Goal: Task Accomplishment & Management: Manage account settings

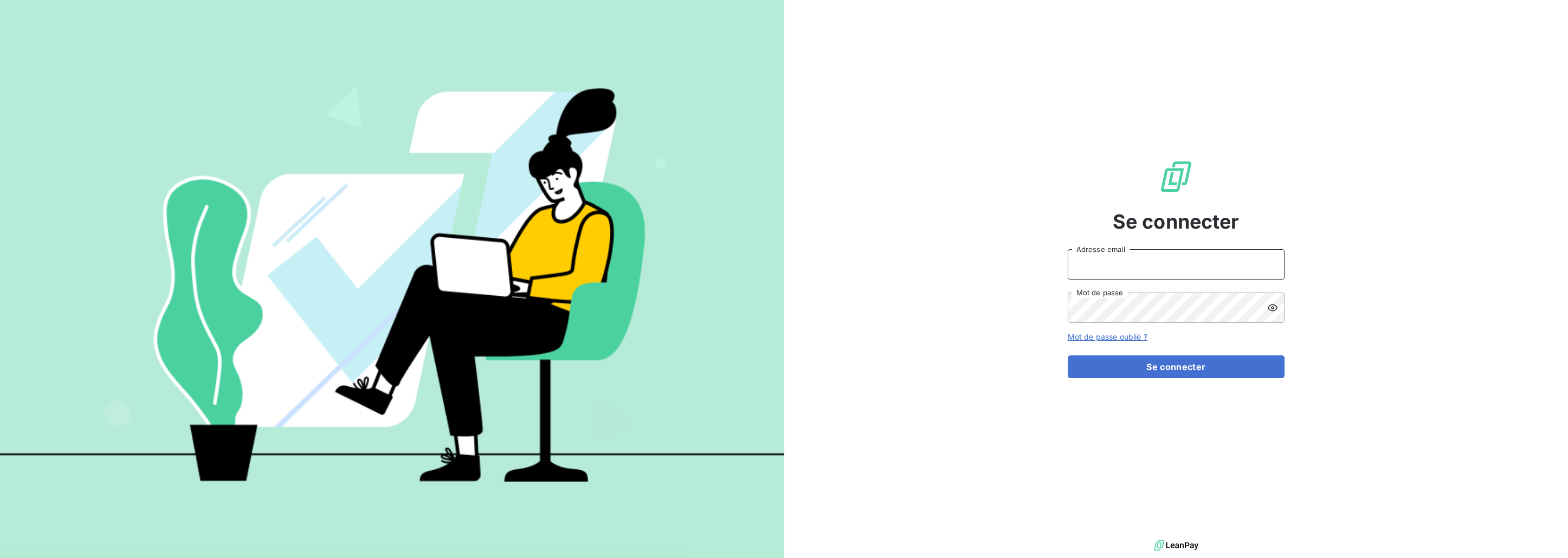
type input "[PERSON_NAME][EMAIL_ADDRESS][DOMAIN_NAME]"
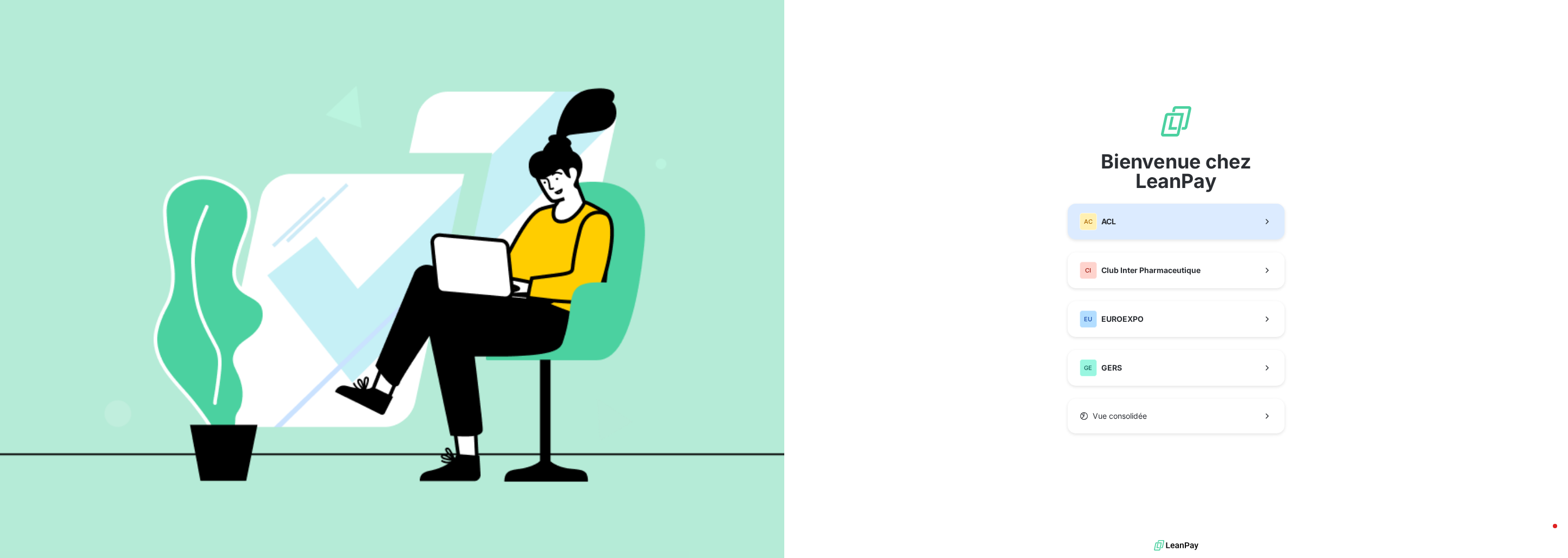
click at [1222, 221] on button "AC ACL" at bounding box center [1176, 221] width 217 height 35
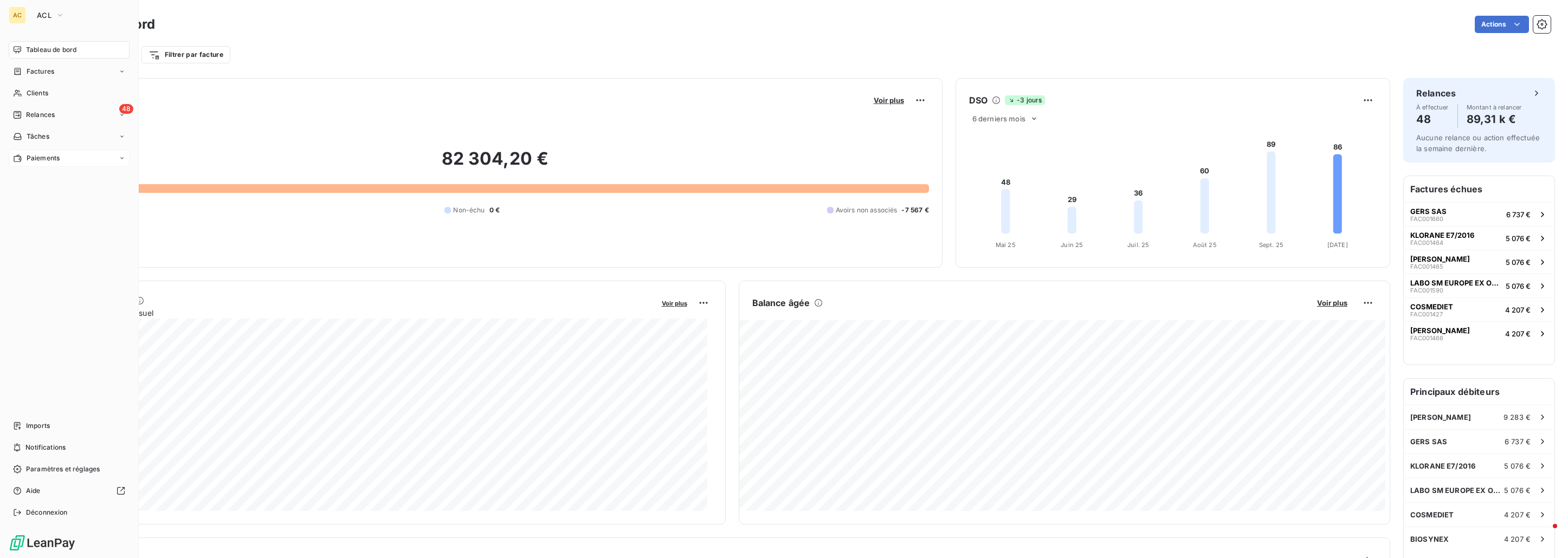
click at [44, 156] on span "Paiements" at bounding box center [42, 158] width 33 height 10
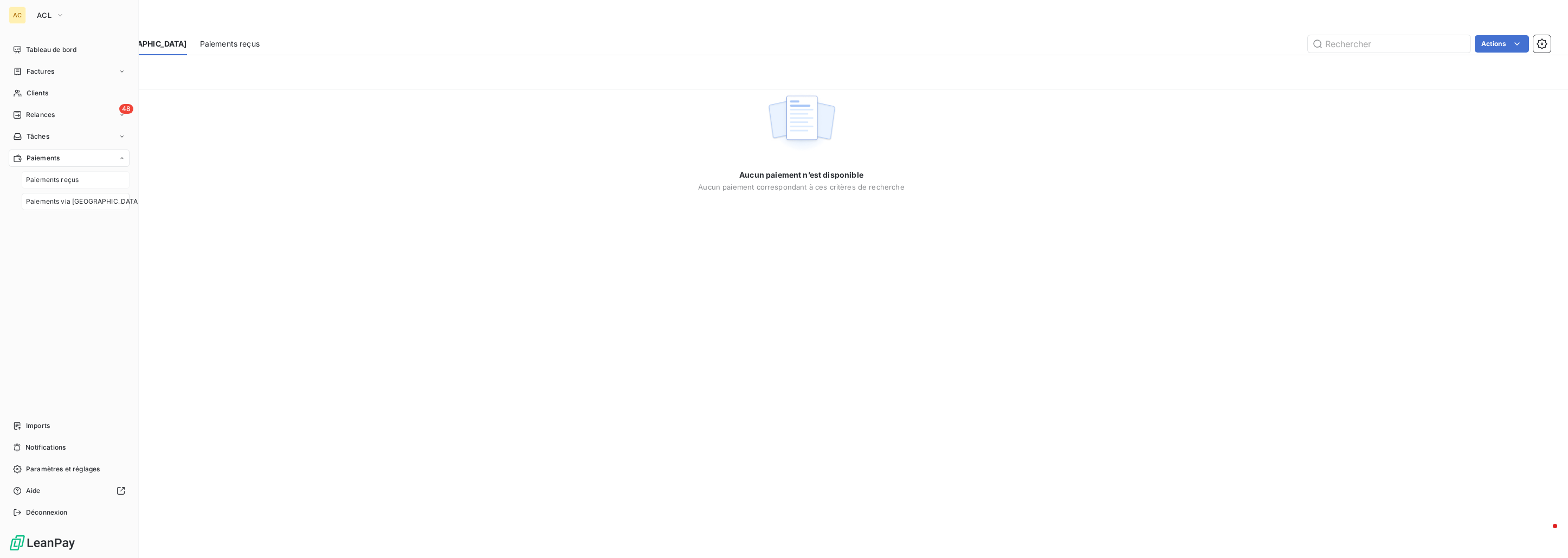
click at [51, 180] on span "Paiements reçus" at bounding box center [52, 180] width 52 height 10
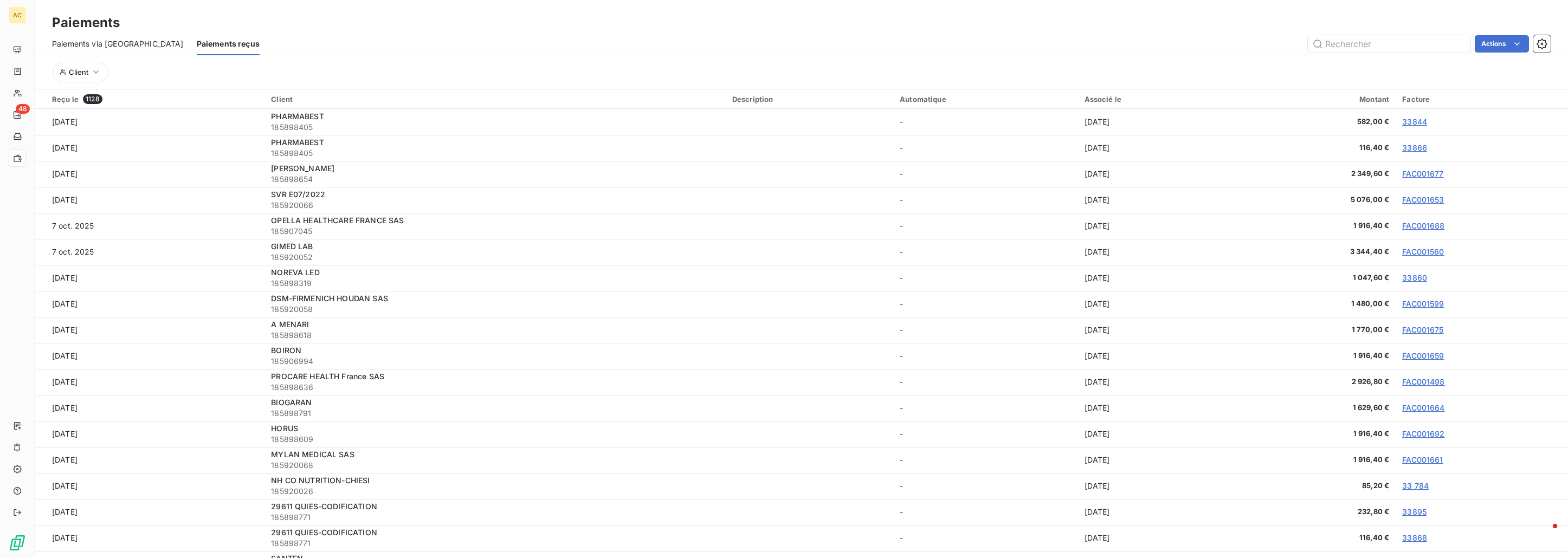
click at [110, 45] on span "Paiements via [GEOGRAPHIC_DATA]" at bounding box center [117, 44] width 132 height 11
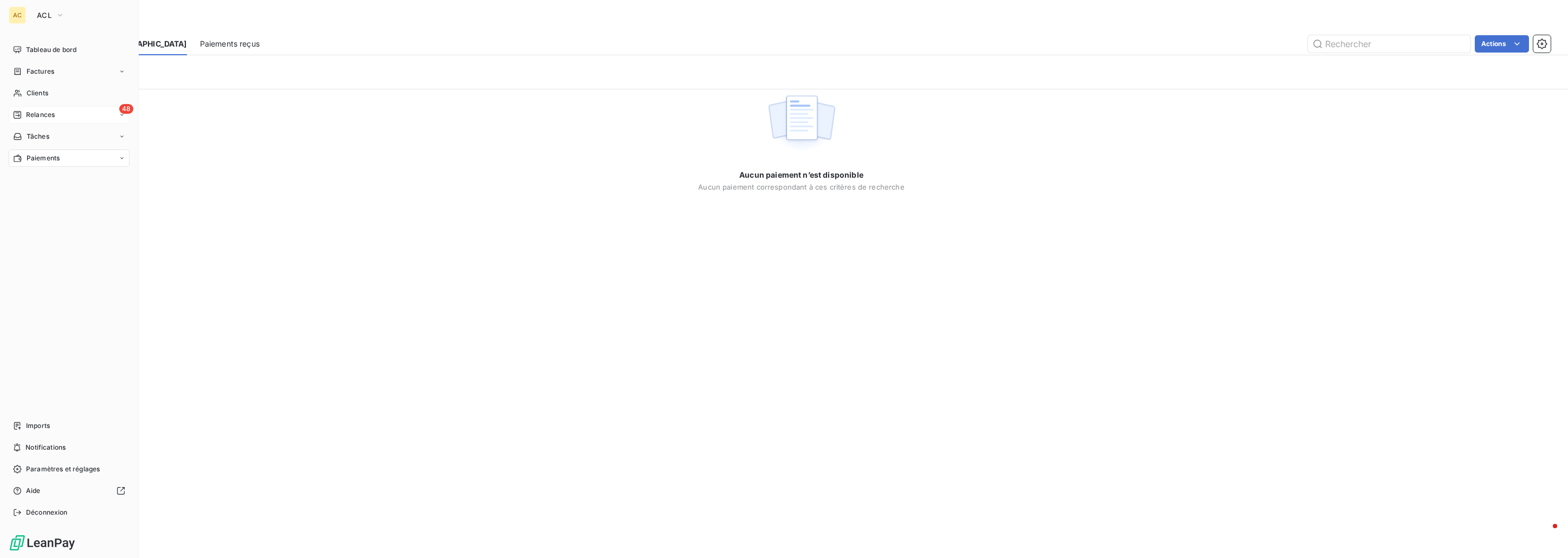
click at [46, 114] on span "Relances" at bounding box center [40, 115] width 29 height 10
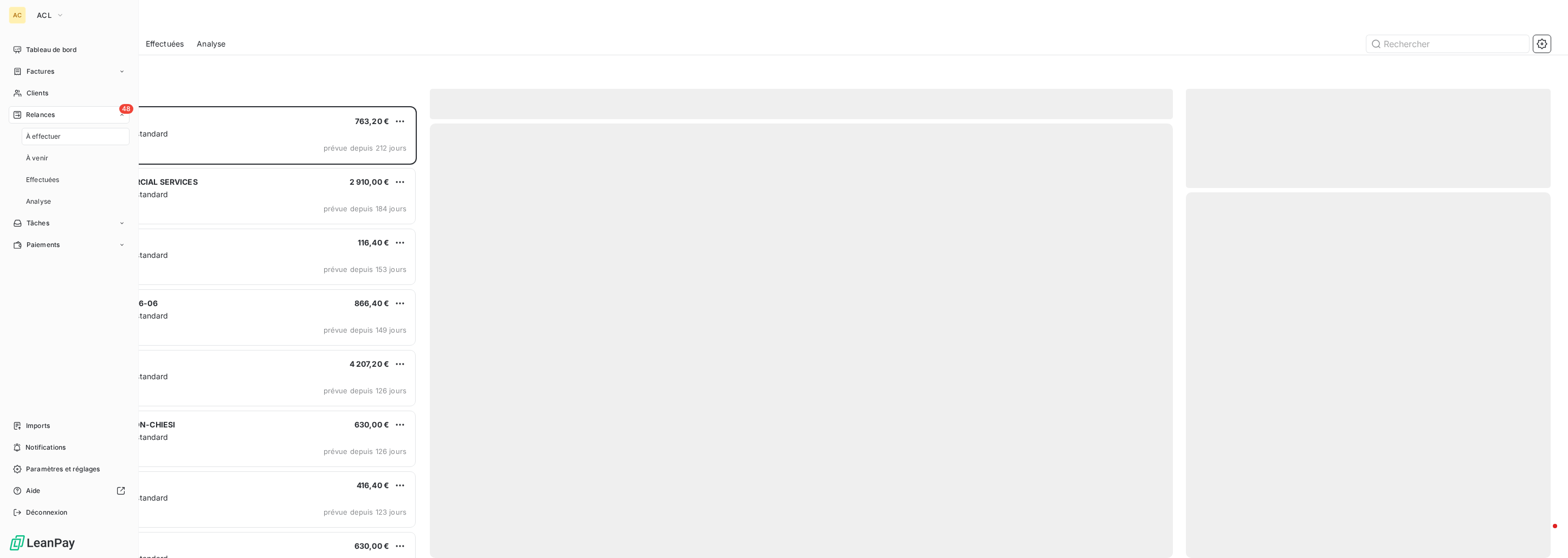
scroll to position [442, 356]
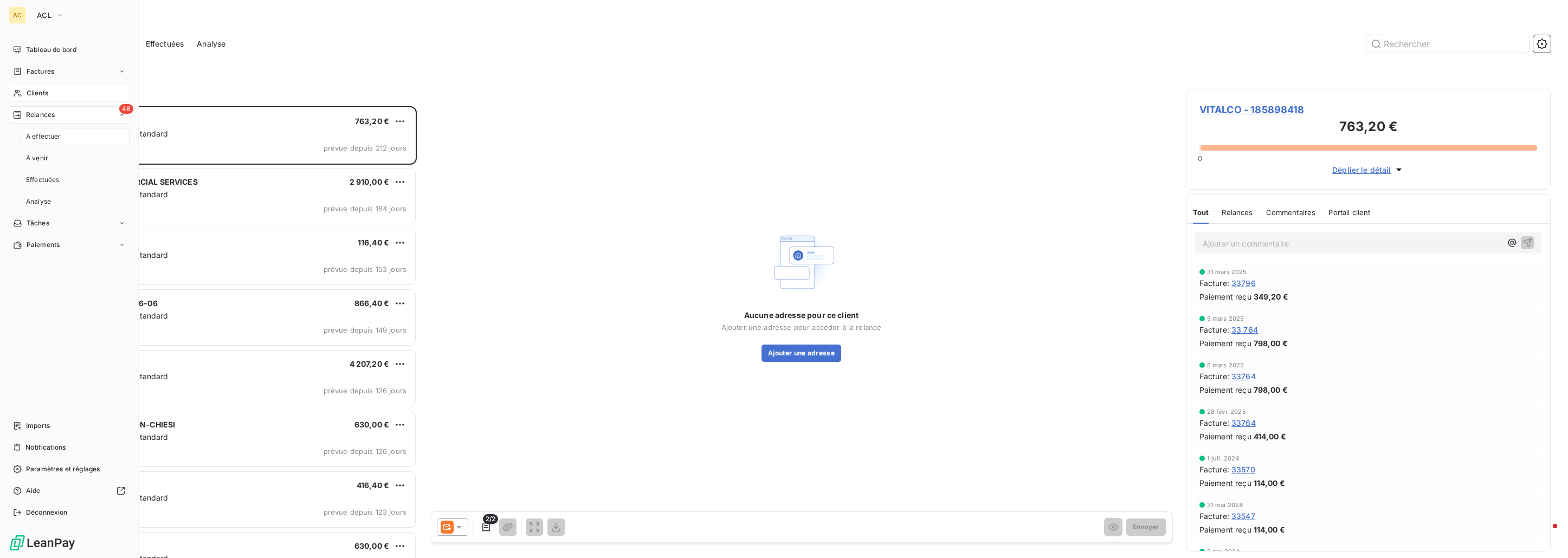
click at [46, 92] on span "Clients" at bounding box center [37, 93] width 22 height 10
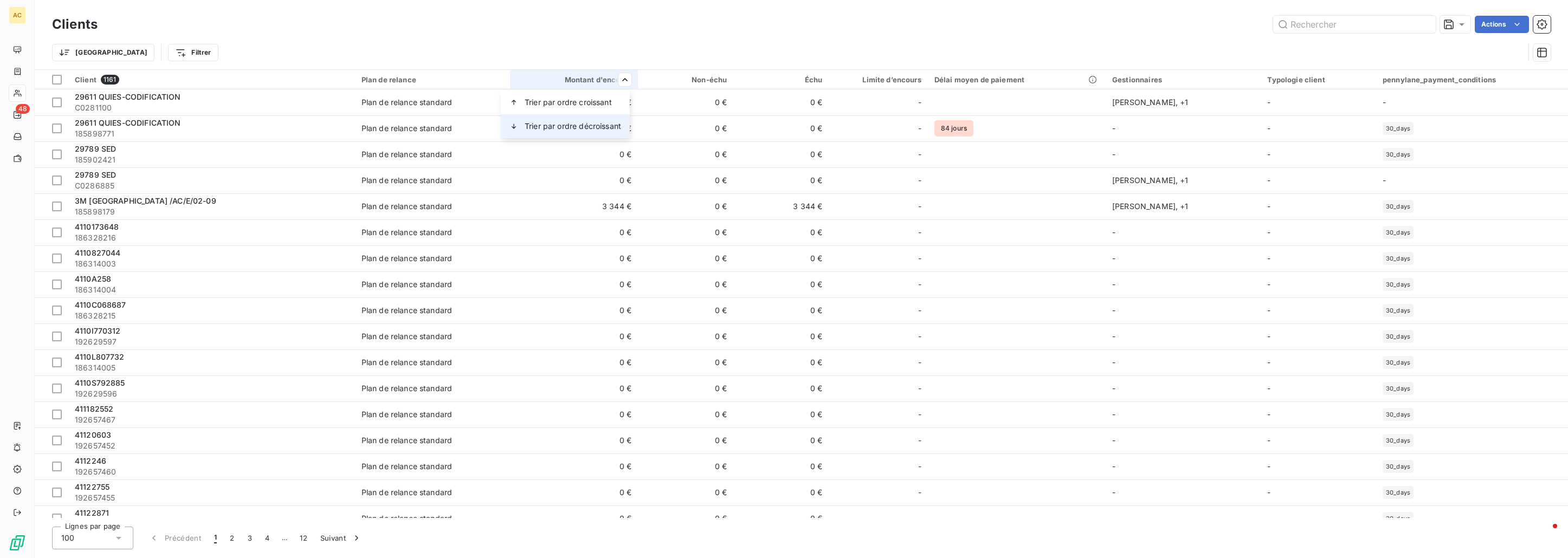
click at [596, 124] on span "Trier par ordre décroissant" at bounding box center [573, 126] width 96 height 11
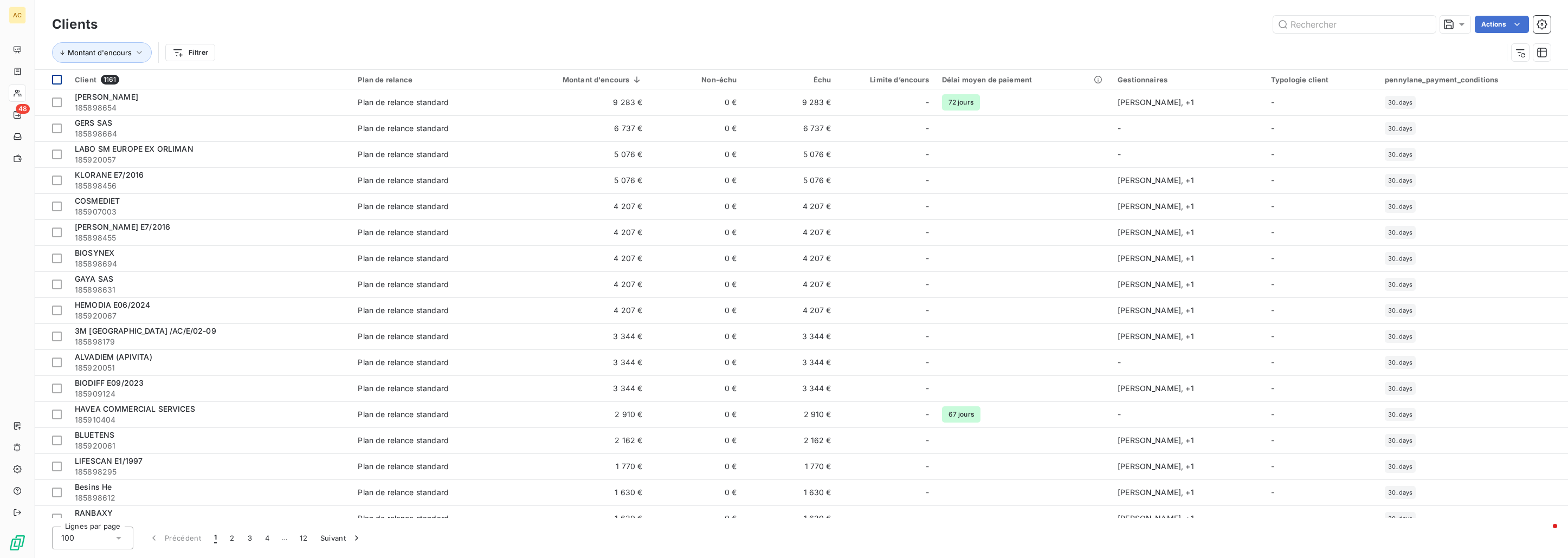
click at [58, 75] on div at bounding box center [56, 79] width 10 height 10
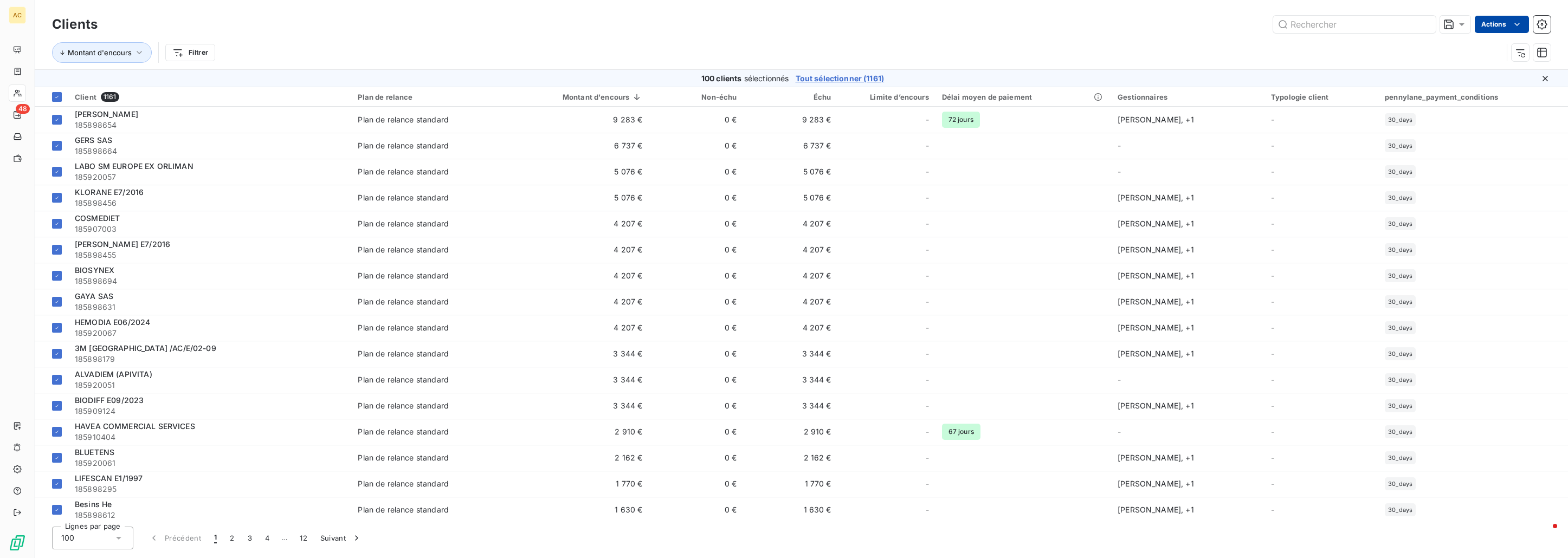
click at [1484, 26] on html "AC 48 Clients Actions Montant d'encours Filtrer 100 clients sélectionnés Tout s…" at bounding box center [784, 279] width 1568 height 558
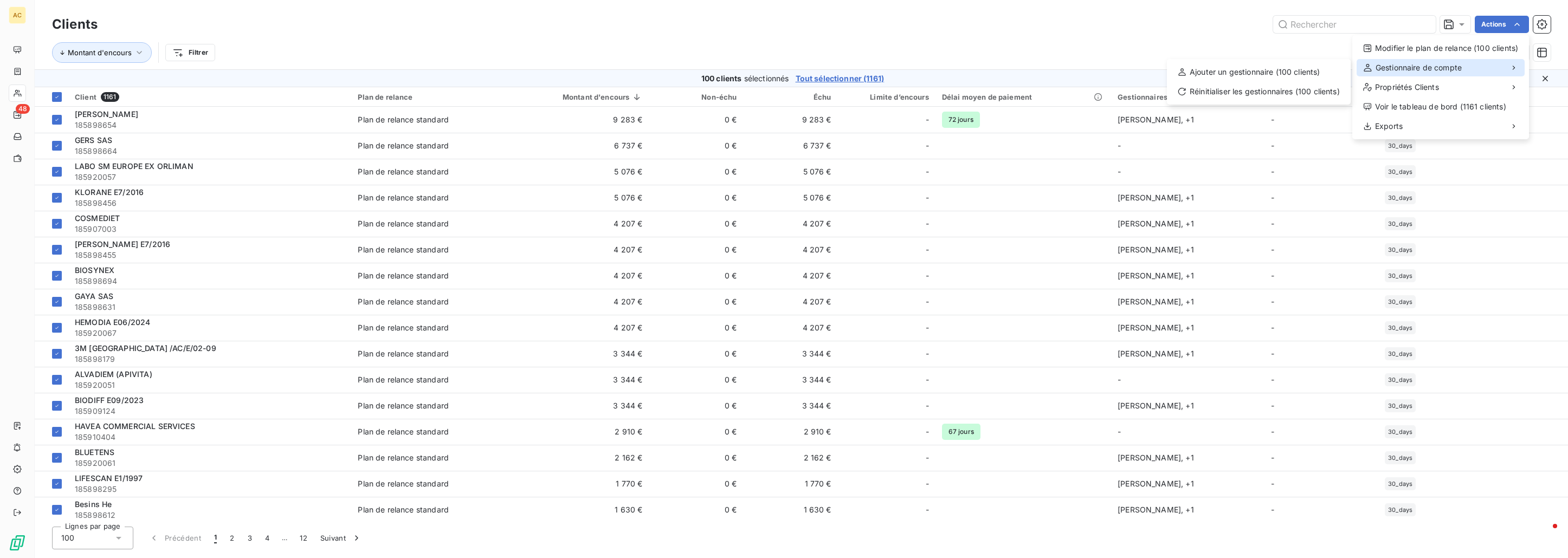
click at [1438, 65] on span "Gestionnaire de compte" at bounding box center [1419, 68] width 86 height 11
click at [1321, 70] on div "Ajouter un gestionnaire (100 clients)" at bounding box center [1258, 72] width 175 height 17
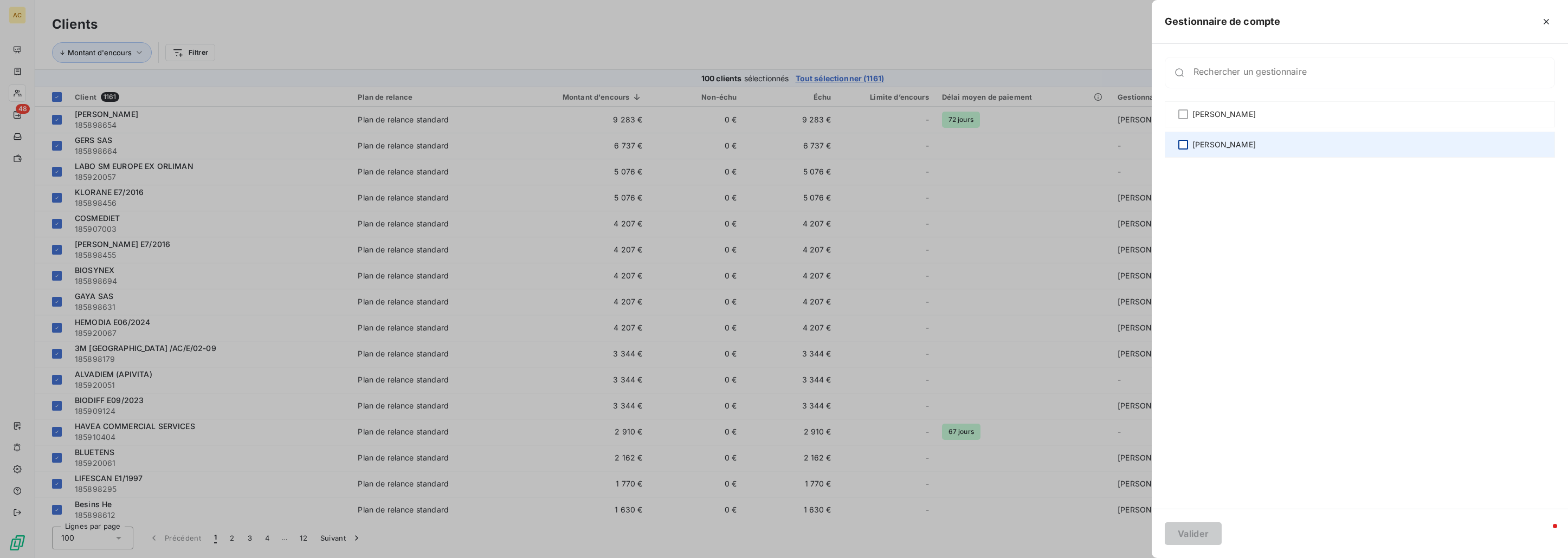
click at [1185, 146] on div at bounding box center [1183, 144] width 10 height 10
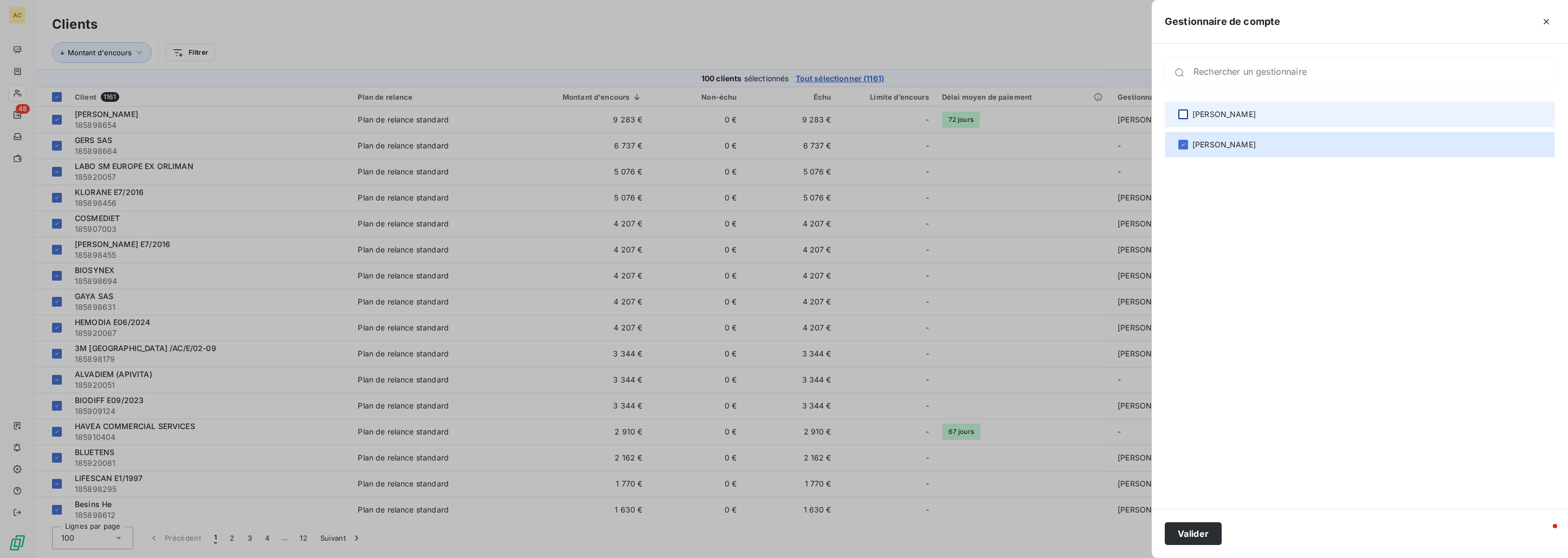
click at [1183, 117] on div at bounding box center [1183, 114] width 10 height 10
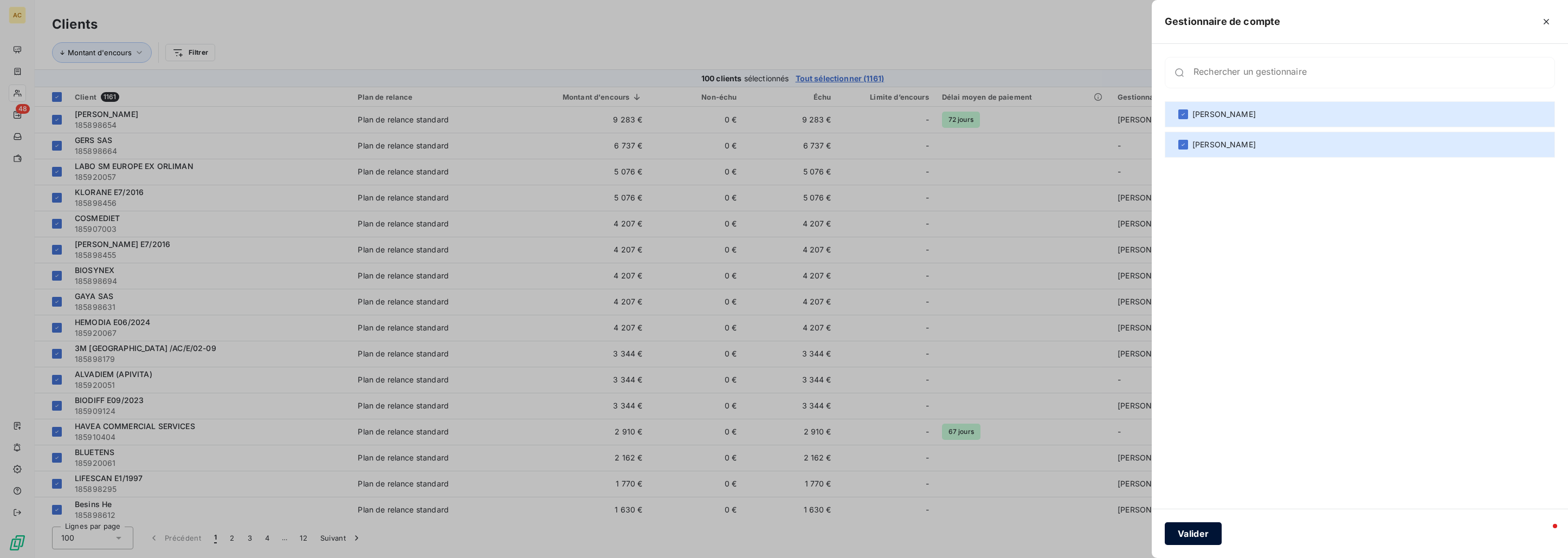
click at [1180, 530] on button "Valider" at bounding box center [1193, 534] width 57 height 23
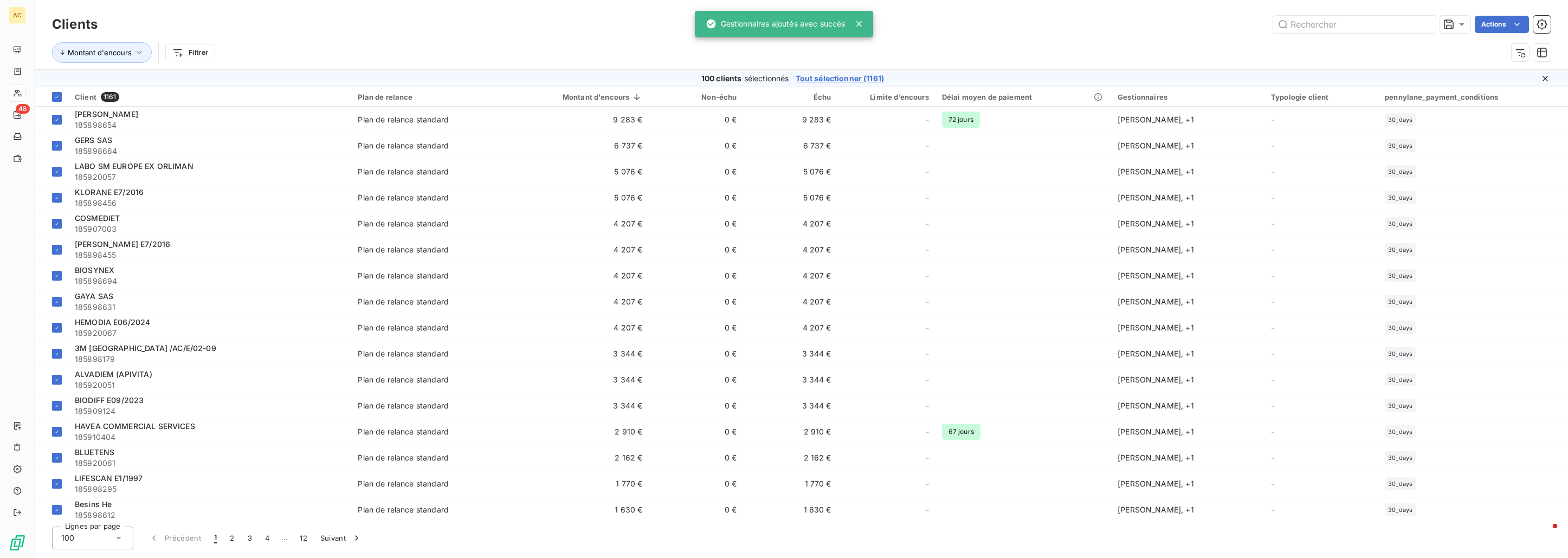
click at [1047, 36] on div "Montant d'encours Filtrer" at bounding box center [801, 52] width 1499 height 34
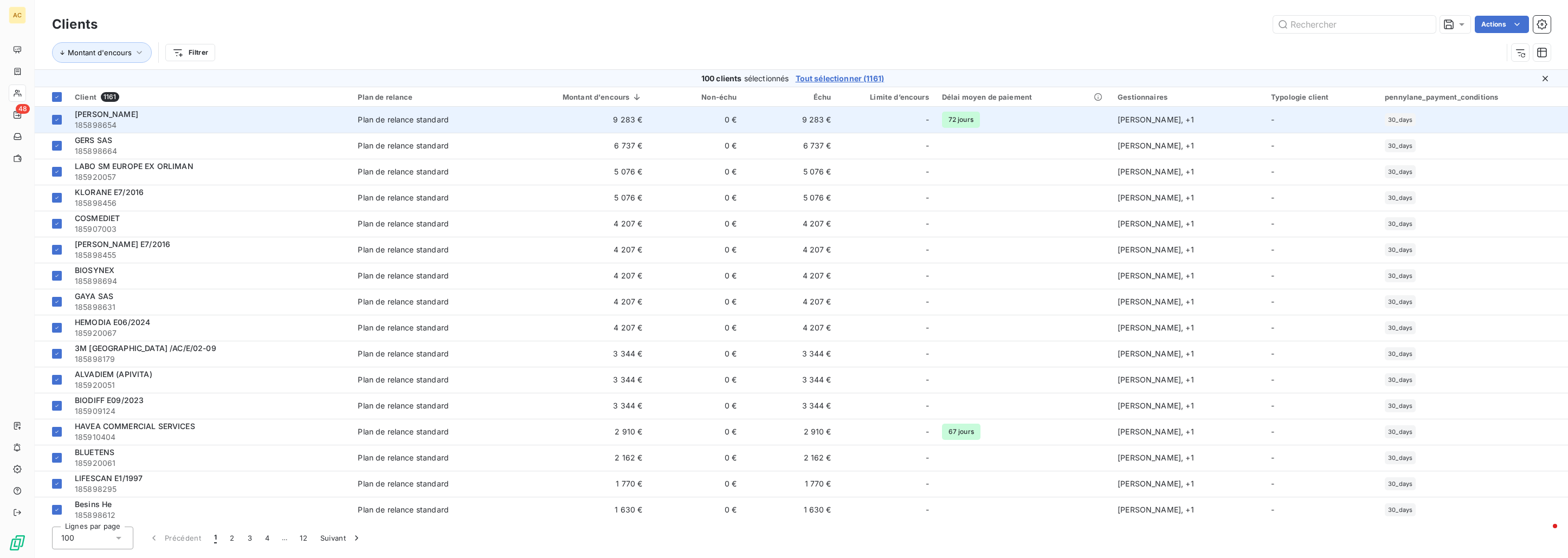
click at [476, 118] on span "Plan de relance standard" at bounding box center [428, 119] width 140 height 11
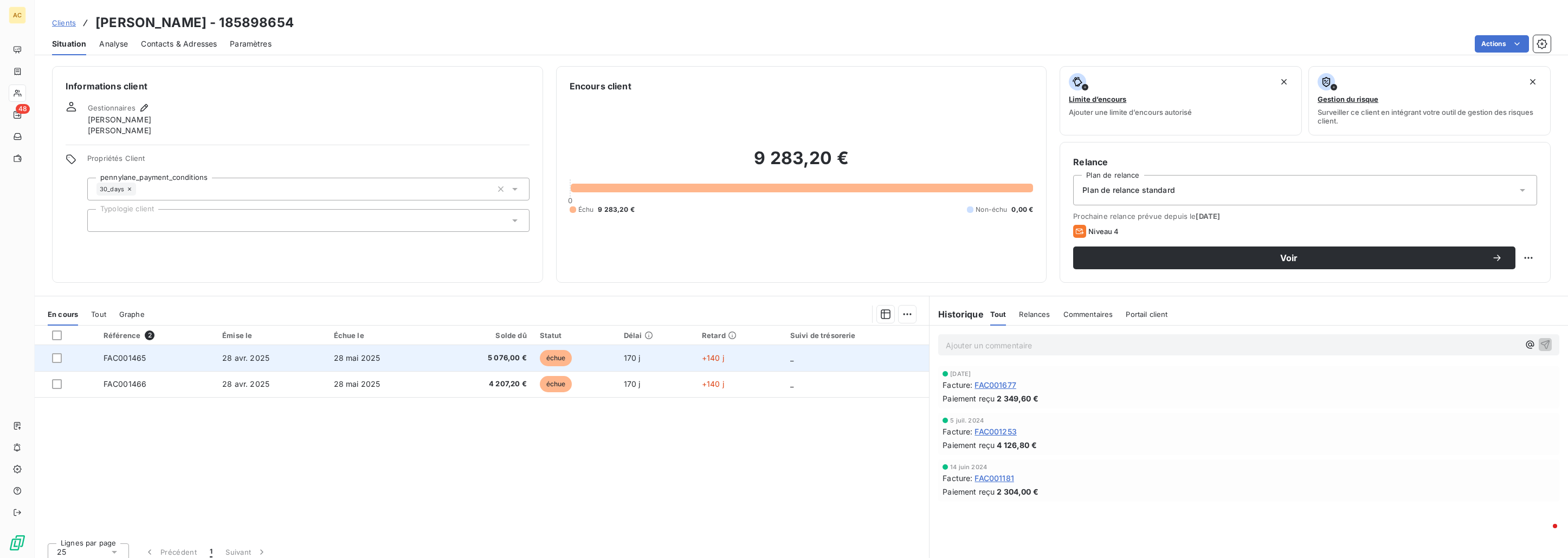
click at [407, 357] on td "28 mai 2025" at bounding box center [382, 358] width 110 height 26
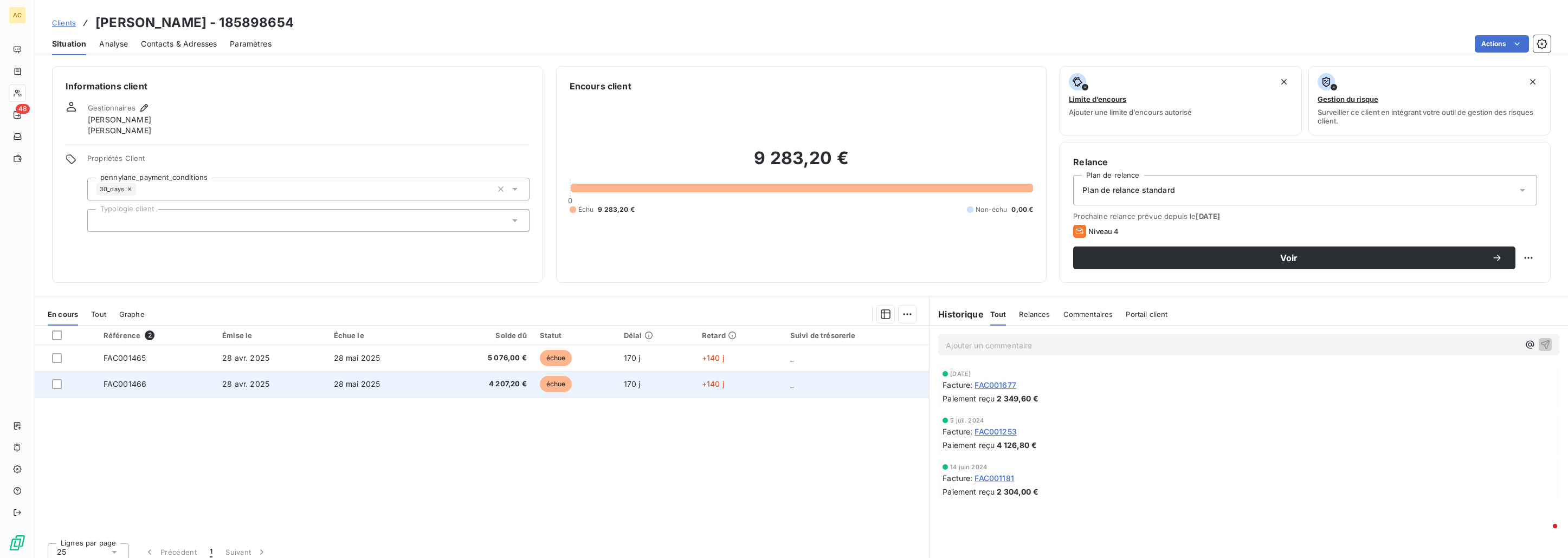
click at [234, 383] on span "28 avr. 2025" at bounding box center [245, 384] width 47 height 9
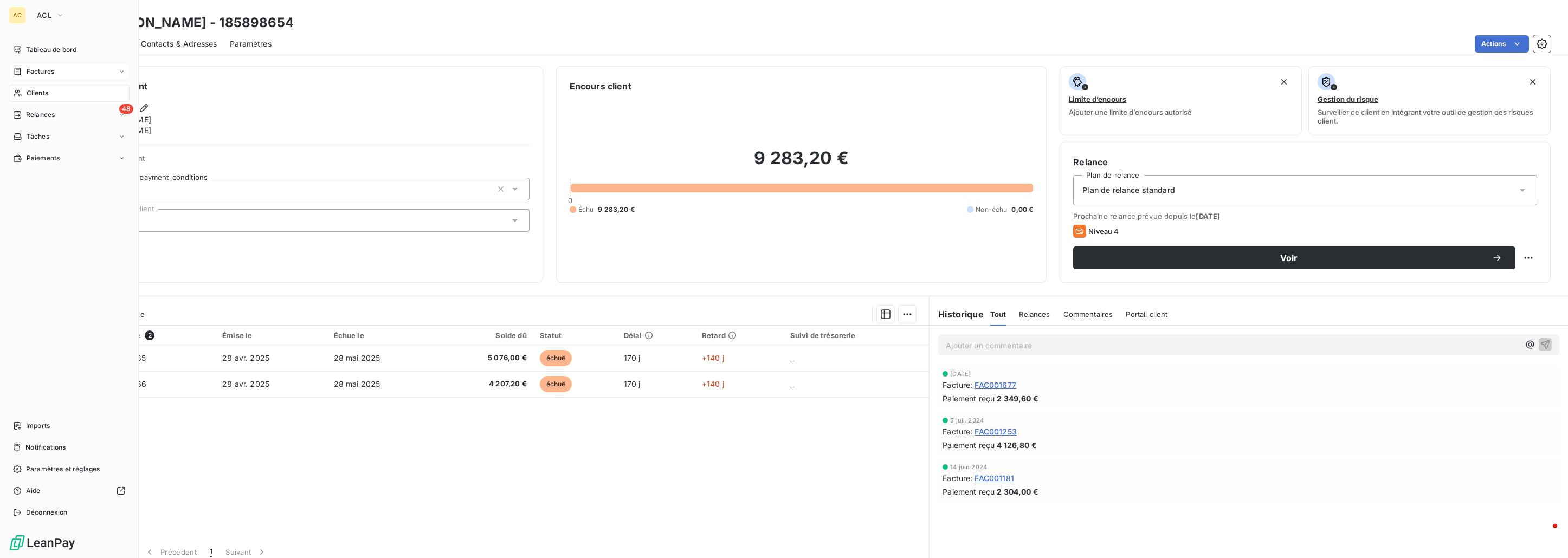
click at [44, 72] on span "Factures" at bounding box center [40, 71] width 28 height 10
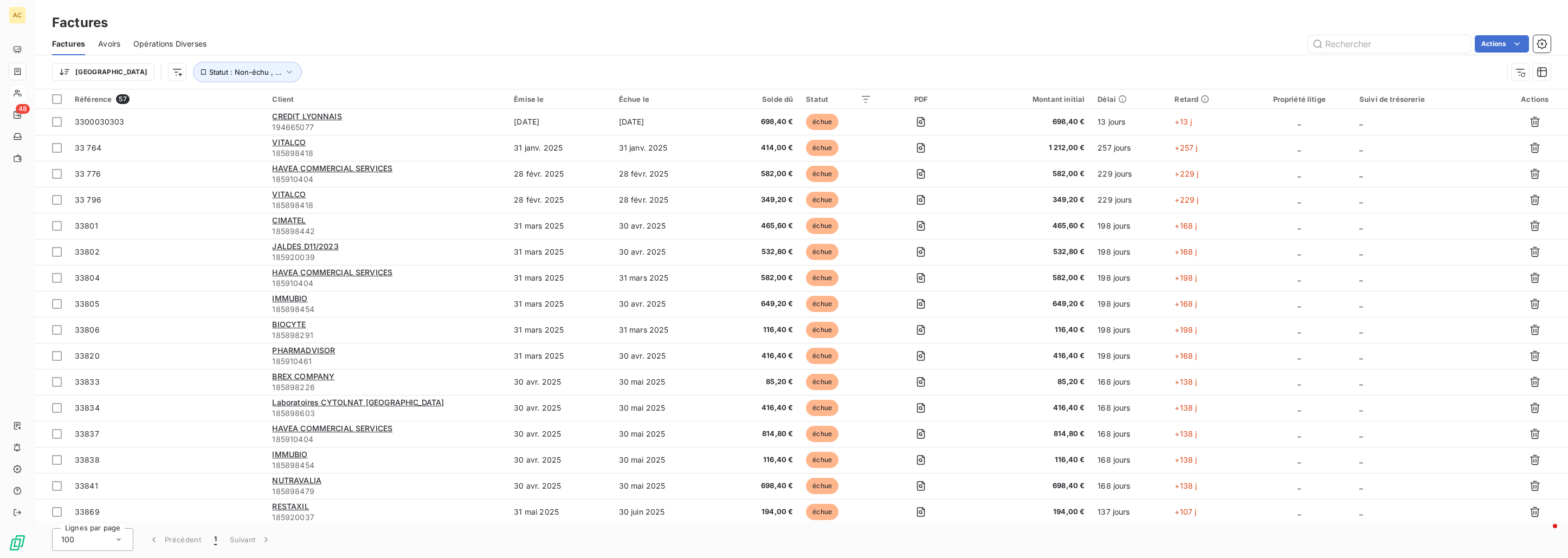
click at [113, 41] on span "Avoirs" at bounding box center [109, 44] width 22 height 11
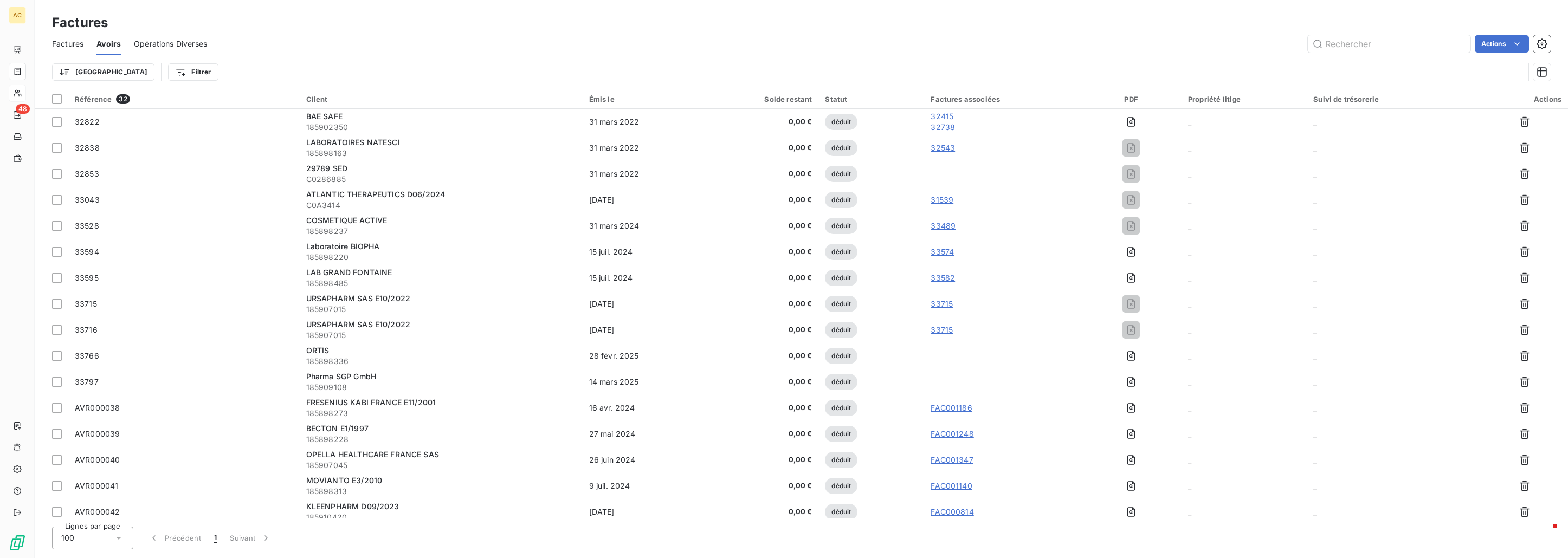
click at [138, 39] on span "Opérations Diverses" at bounding box center [170, 44] width 73 height 11
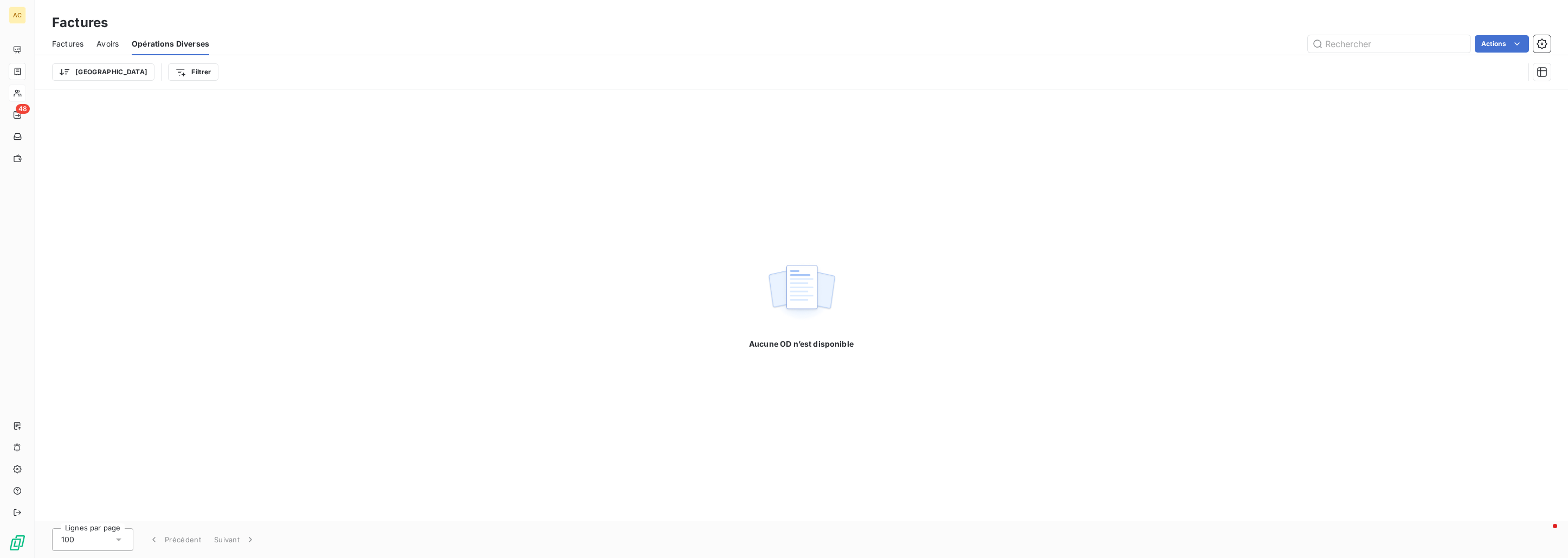
click at [98, 40] on span "Avoirs" at bounding box center [107, 44] width 22 height 11
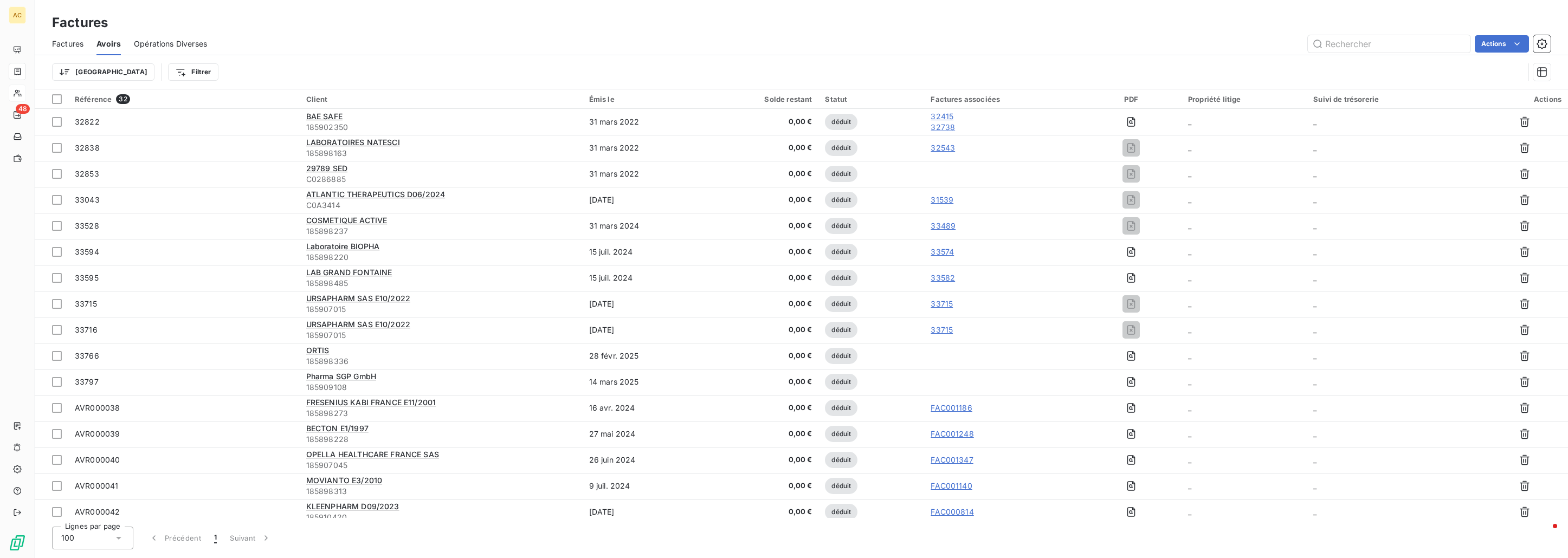
click at [77, 42] on span "Factures" at bounding box center [67, 44] width 32 height 11
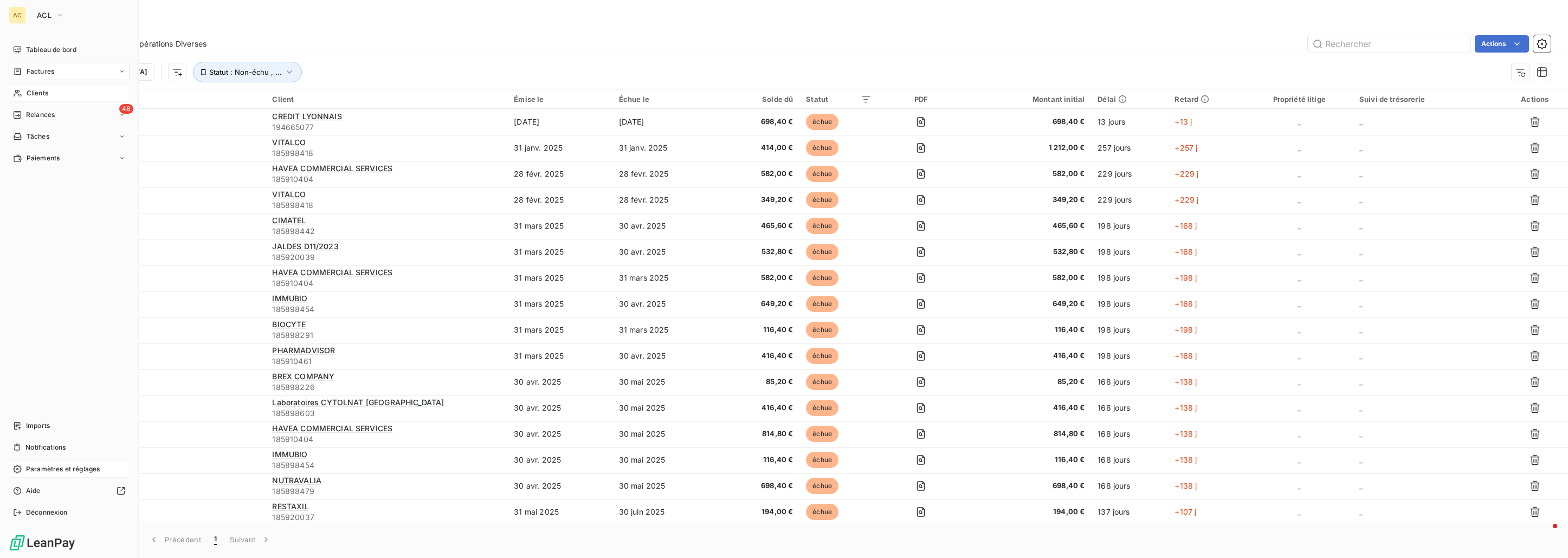
click at [41, 469] on span "Paramètres et réglages" at bounding box center [63, 469] width 74 height 10
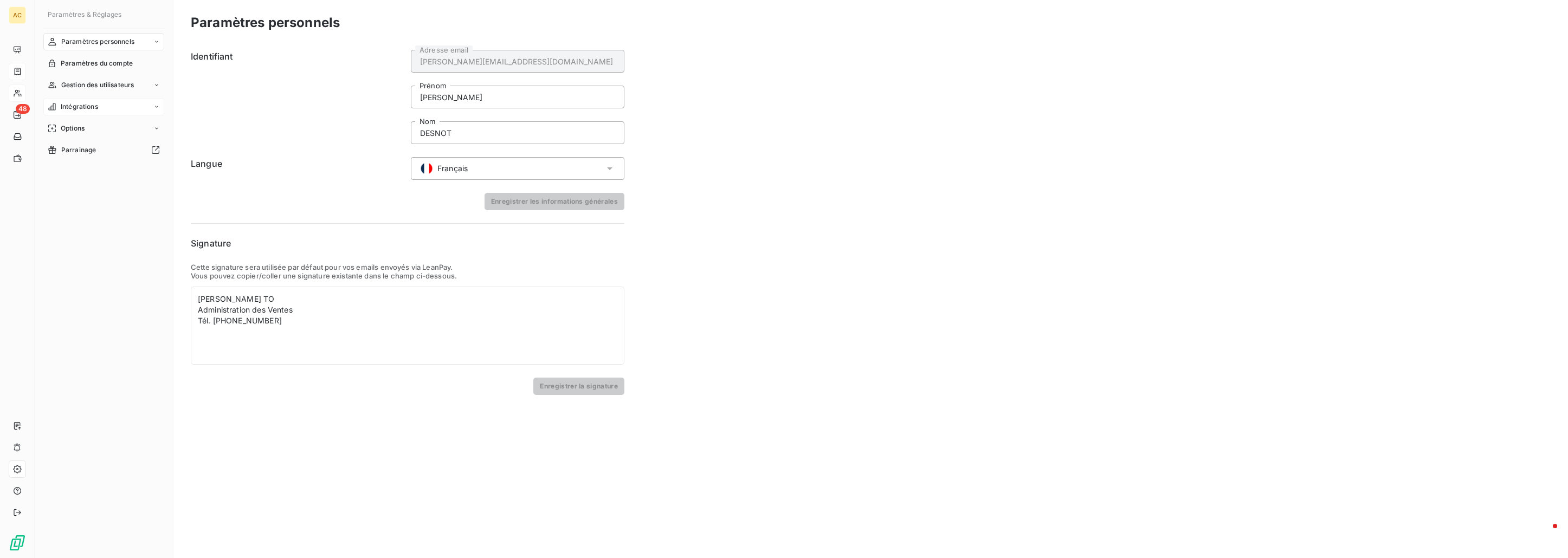
click at [92, 103] on span "Intégrations" at bounding box center [79, 106] width 38 height 10
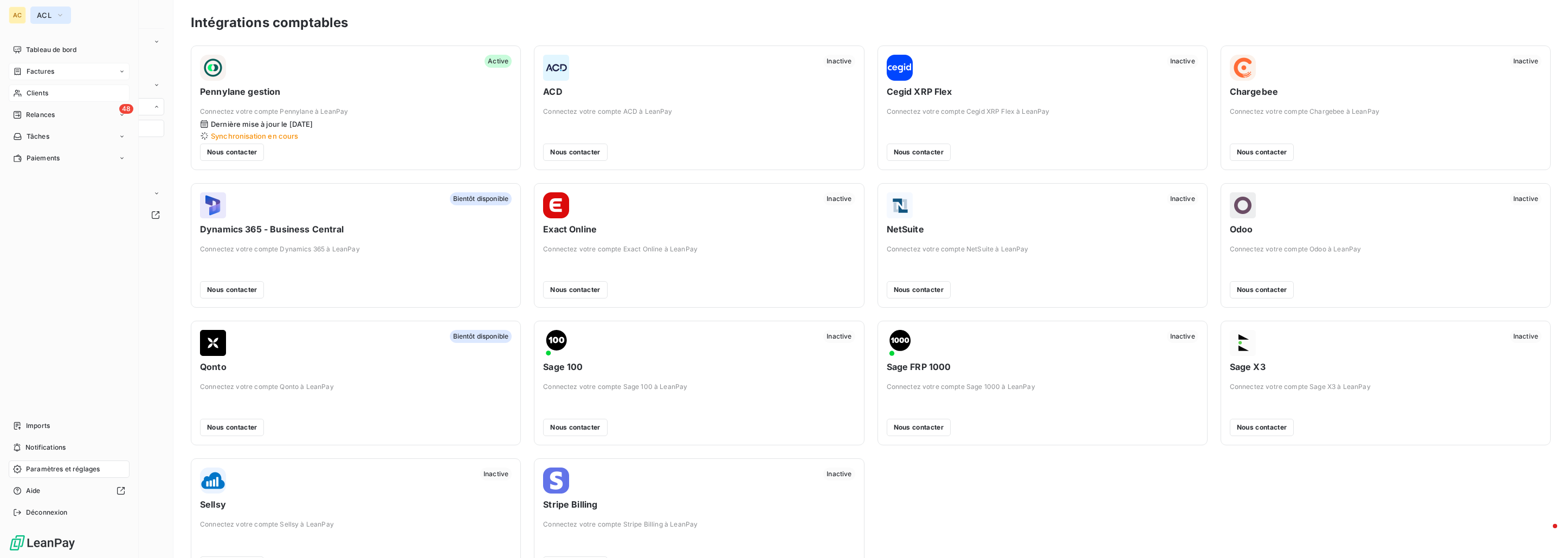
click at [41, 14] on span "ACL" at bounding box center [44, 15] width 15 height 8
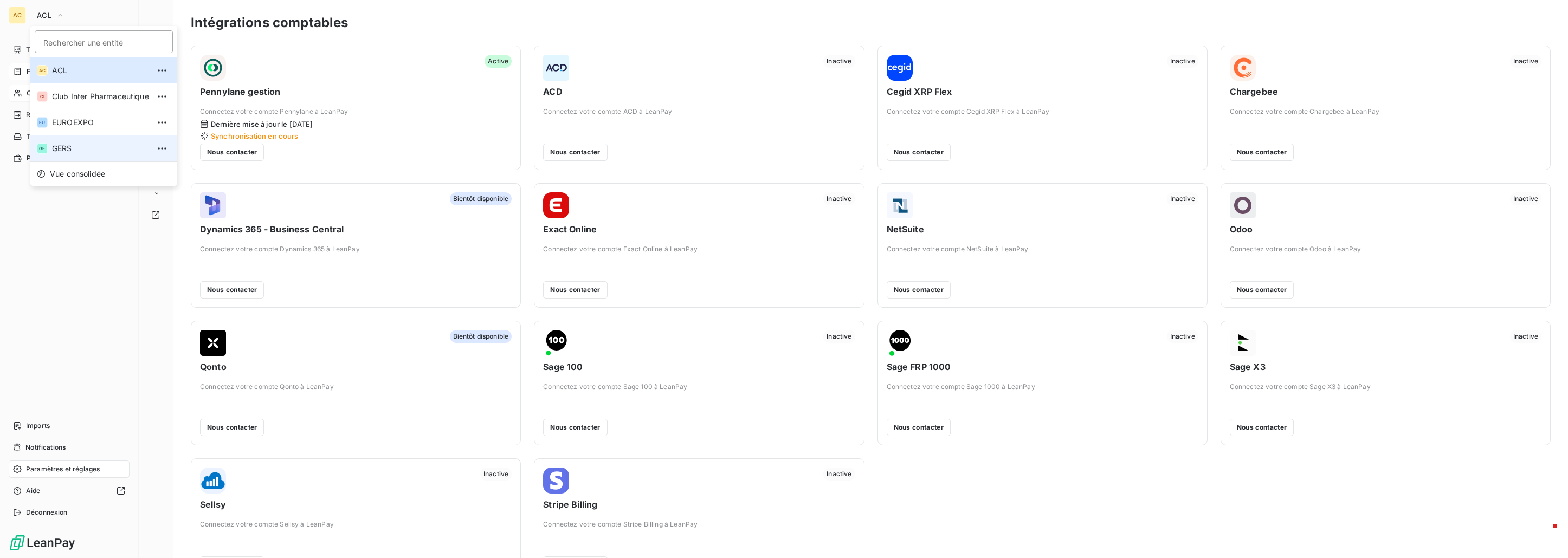
click at [86, 147] on span "GERS" at bounding box center [100, 149] width 97 height 11
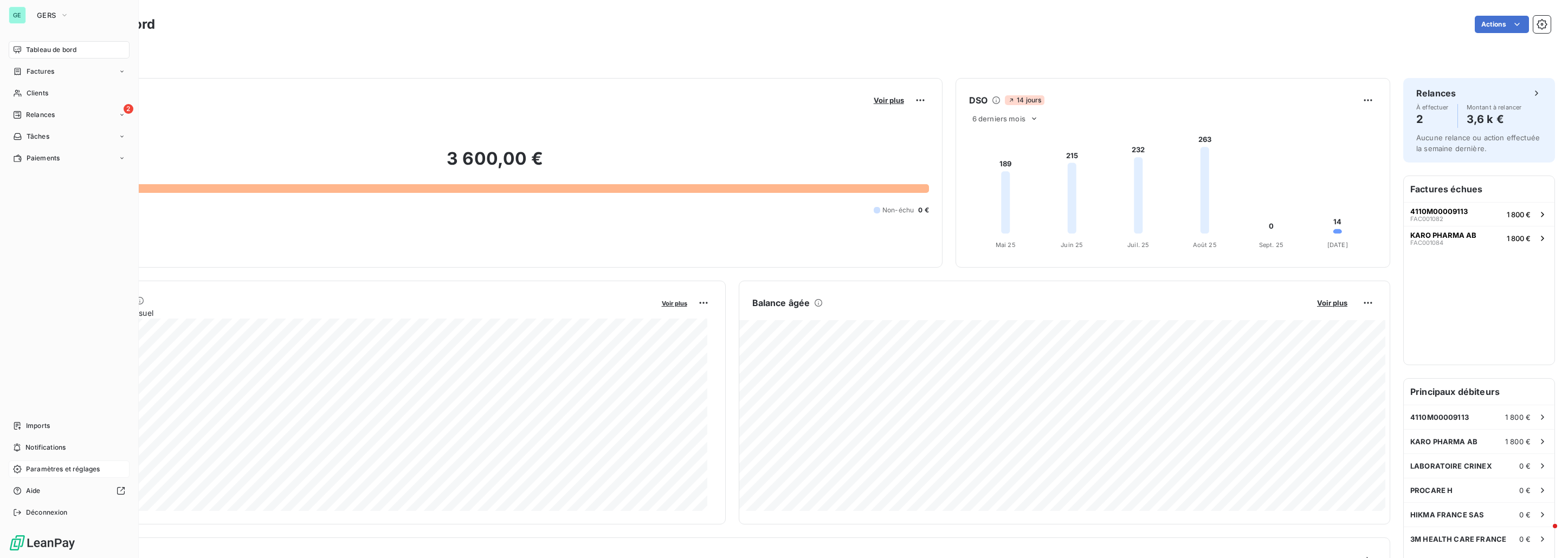
click at [62, 472] on span "Paramètres et réglages" at bounding box center [63, 469] width 74 height 10
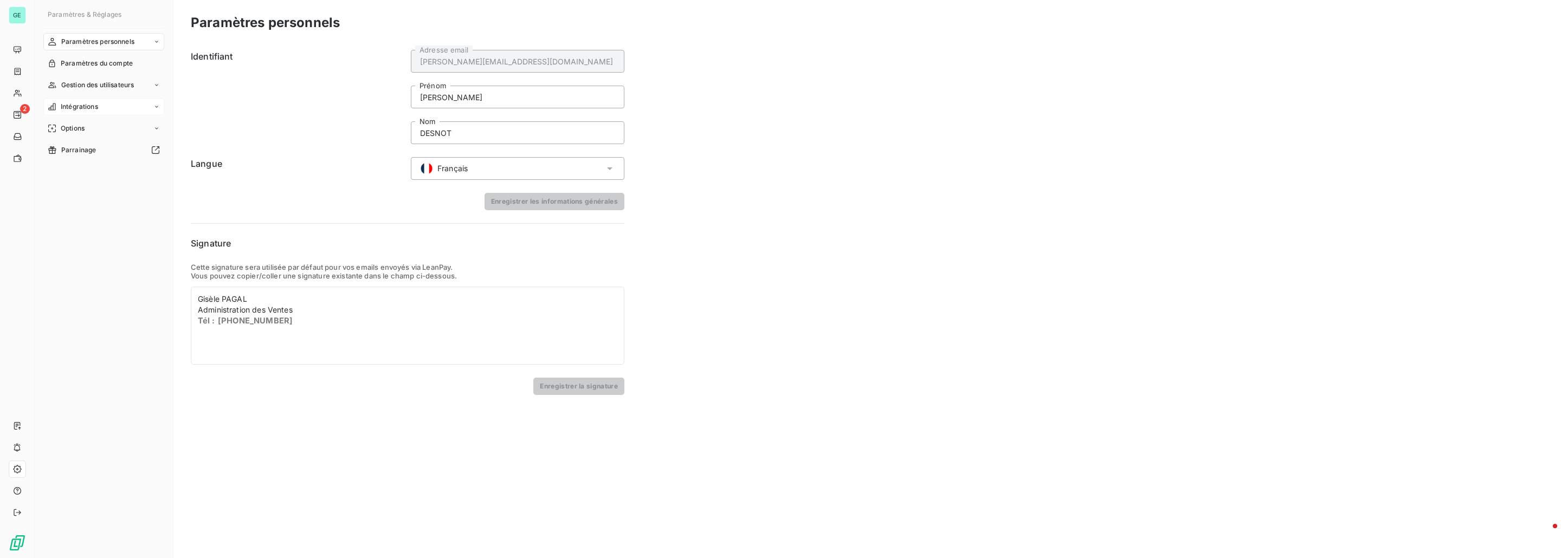
click at [84, 106] on span "Intégrations" at bounding box center [79, 106] width 38 height 10
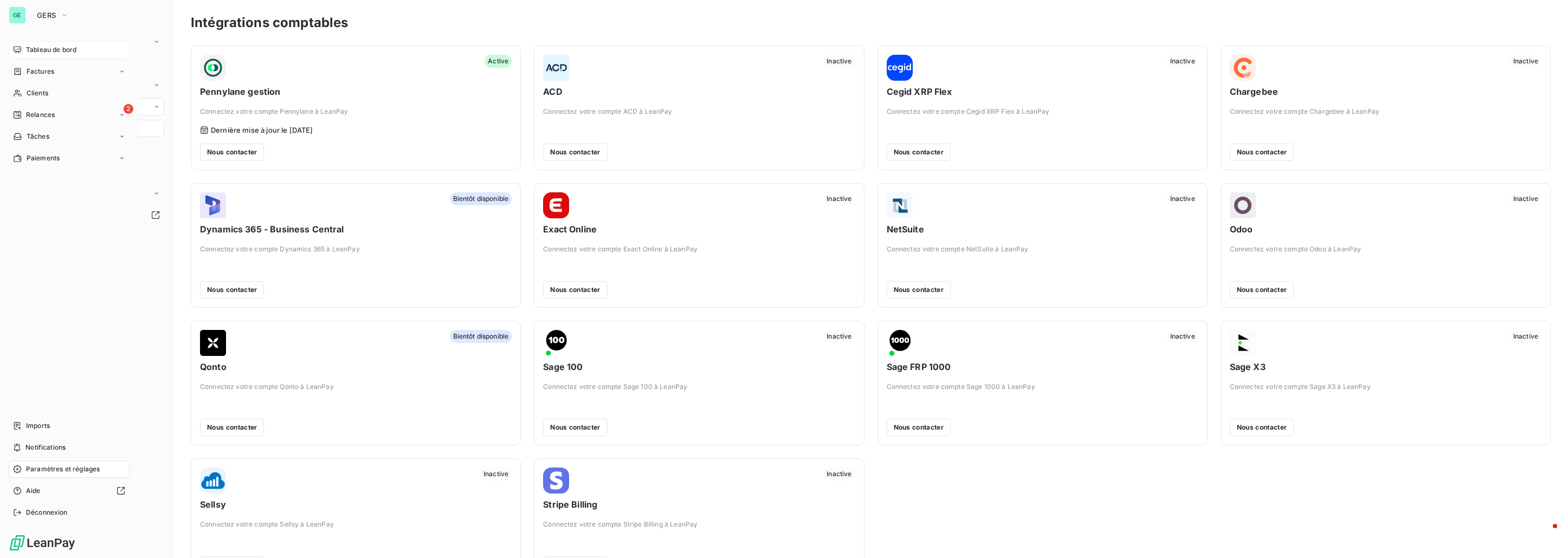
click at [59, 50] on span "Tableau de bord" at bounding box center [51, 49] width 50 height 10
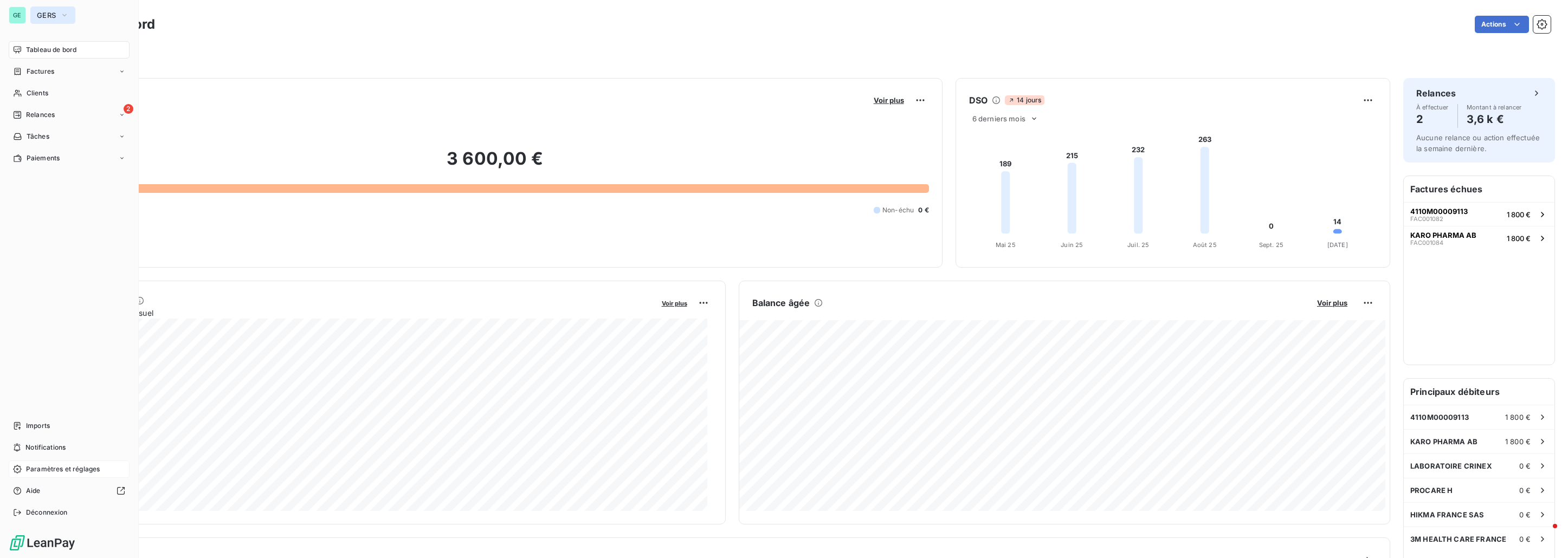
click at [59, 15] on button "GERS" at bounding box center [52, 15] width 45 height 17
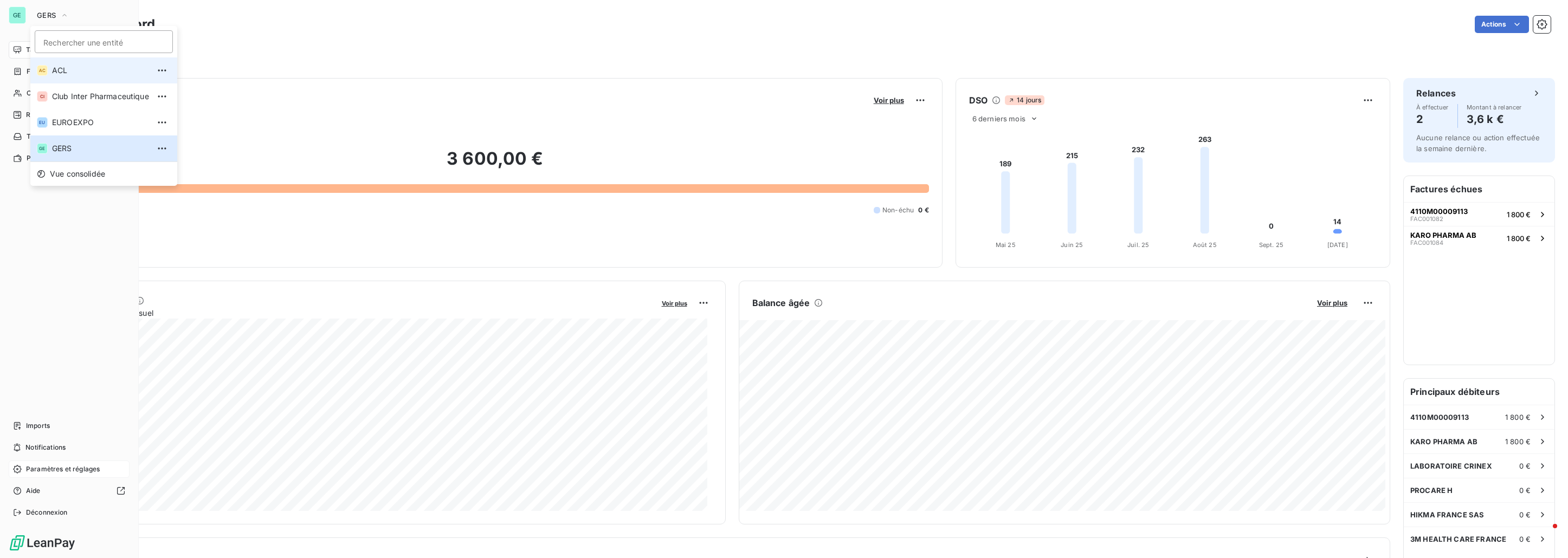
click at [59, 69] on span "ACL" at bounding box center [100, 70] width 97 height 11
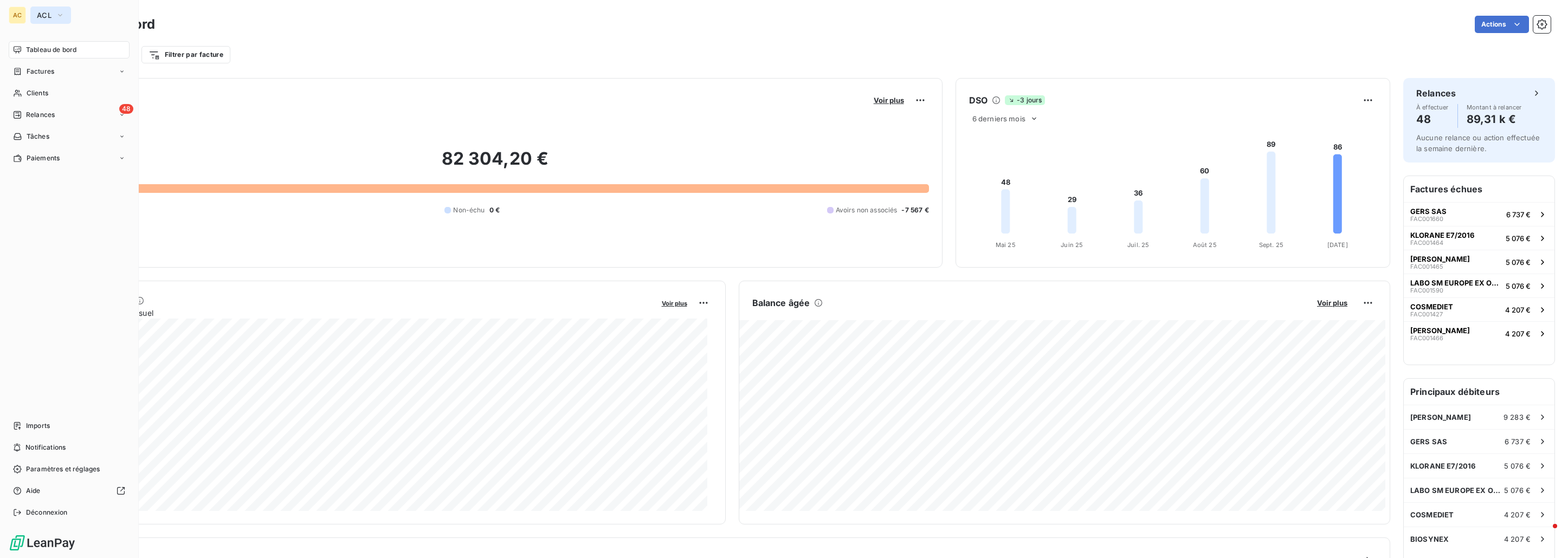
click at [63, 16] on icon "button" at bounding box center [59, 15] width 8 height 11
click at [101, 96] on span "Club Inter Pharmaceutique" at bounding box center [100, 96] width 97 height 11
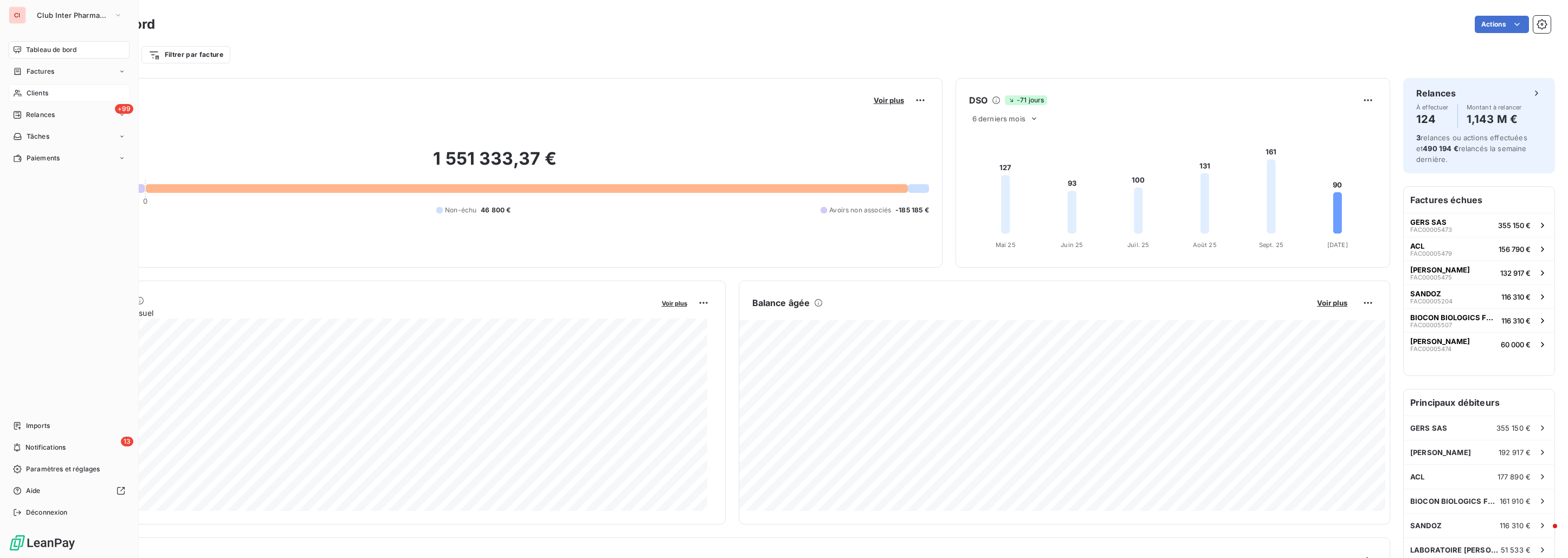
click at [64, 98] on div "Clients" at bounding box center [69, 93] width 121 height 17
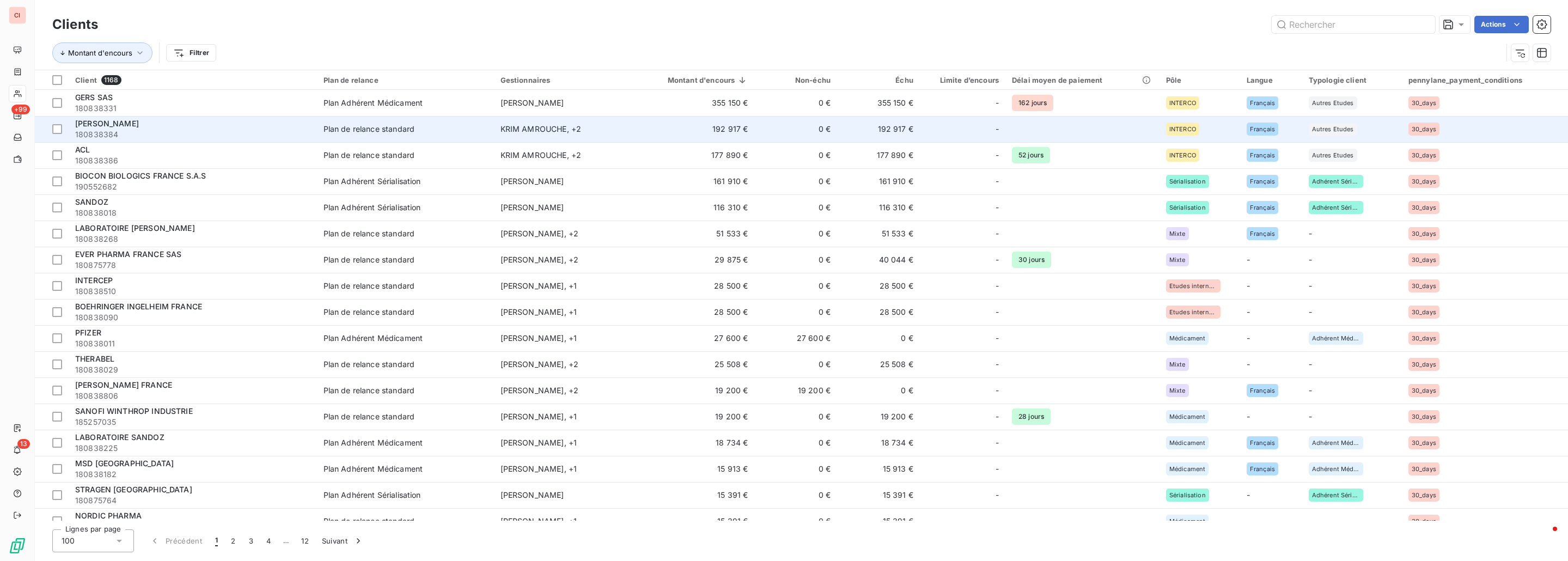
click at [682, 129] on td "192 917 €" at bounding box center [691, 129] width 126 height 26
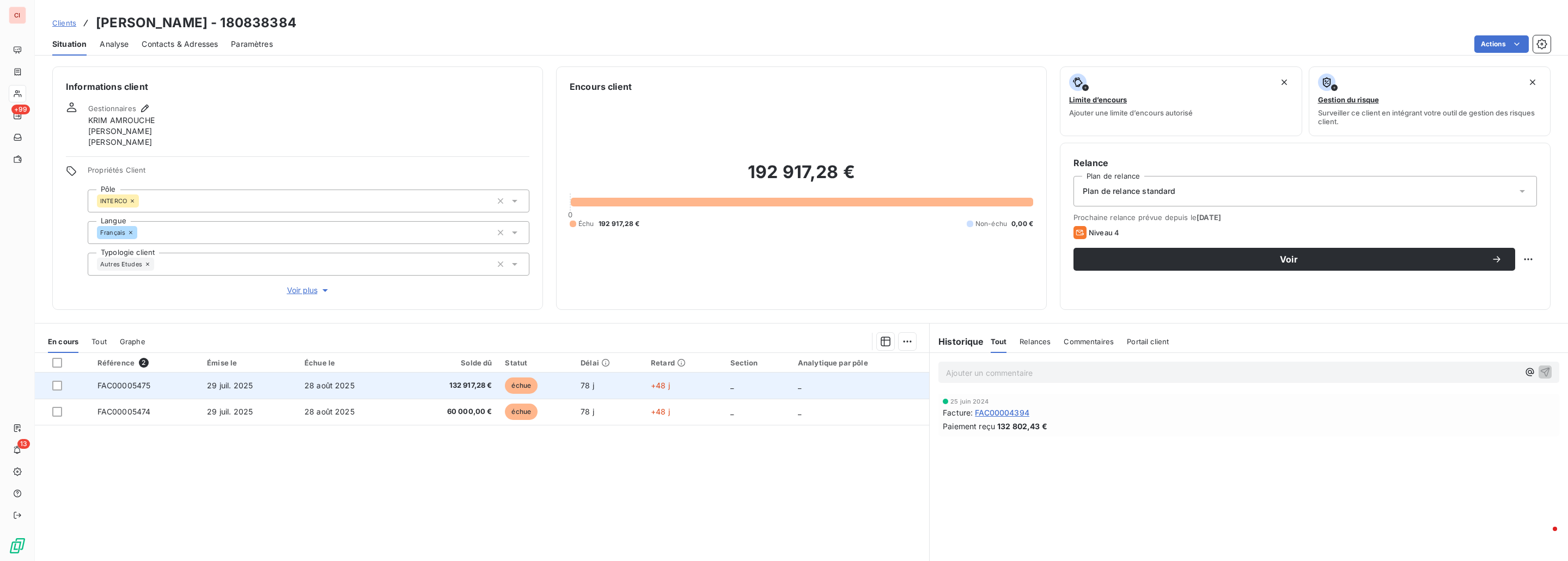
click at [397, 380] on td "28 août 2025" at bounding box center [350, 386] width 105 height 26
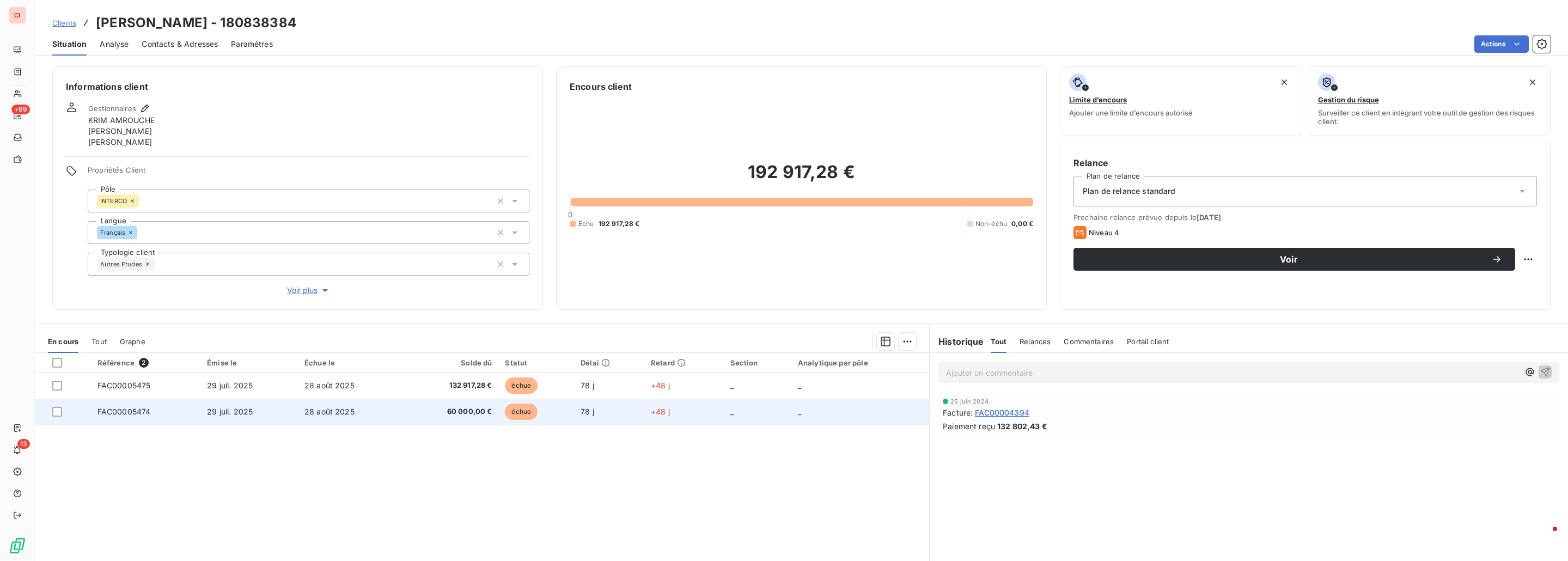
click at [319, 405] on td "28 août 2025" at bounding box center [350, 412] width 105 height 26
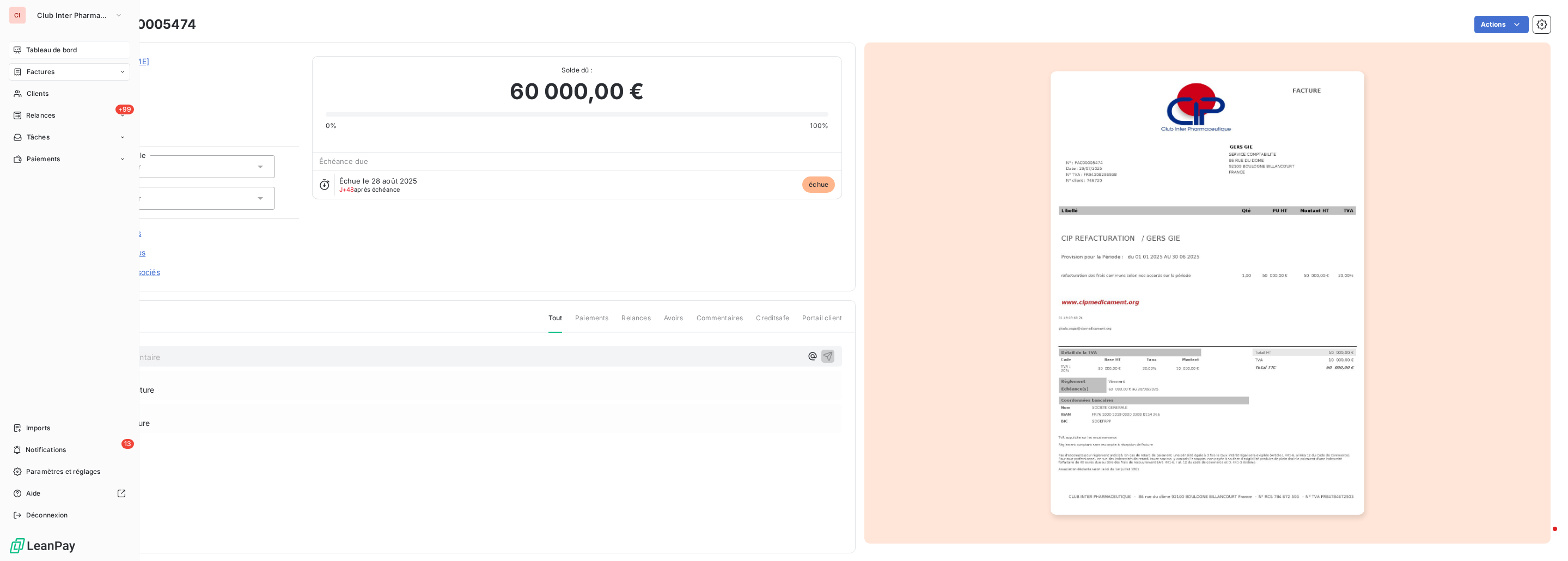
click at [39, 49] on span "Tableau de bord" at bounding box center [51, 50] width 50 height 10
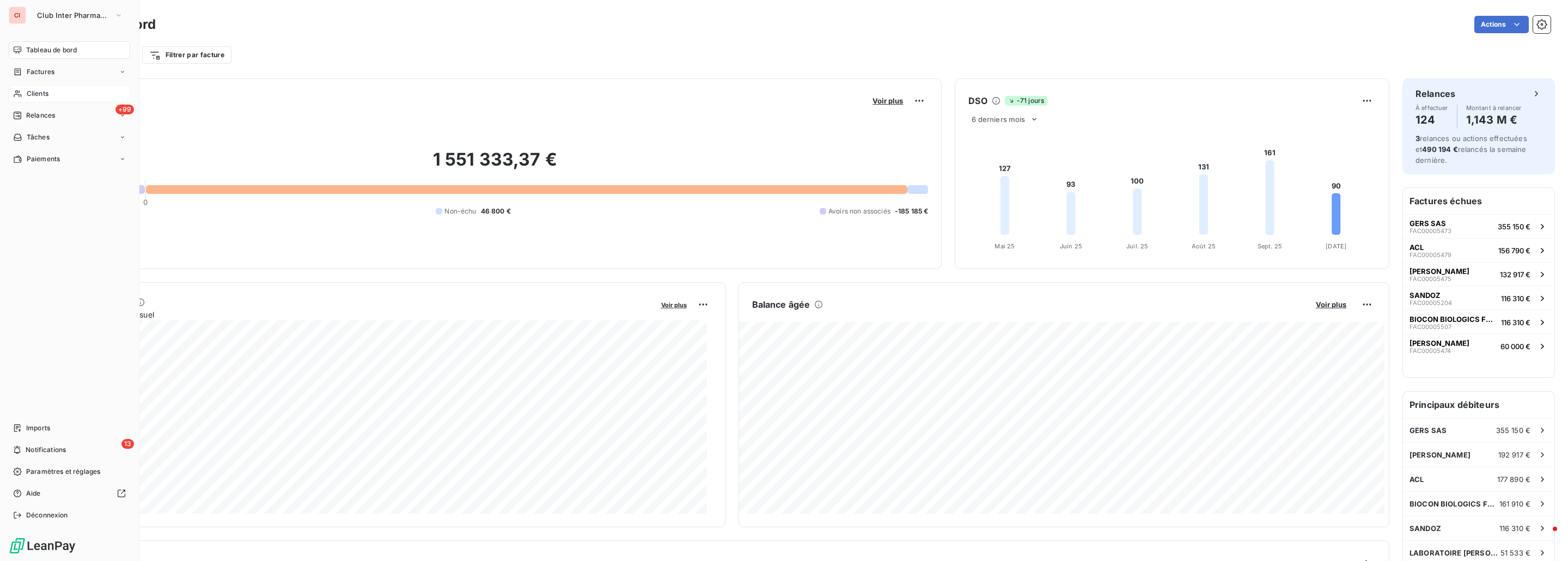
click at [40, 92] on span "Clients" at bounding box center [37, 94] width 22 height 10
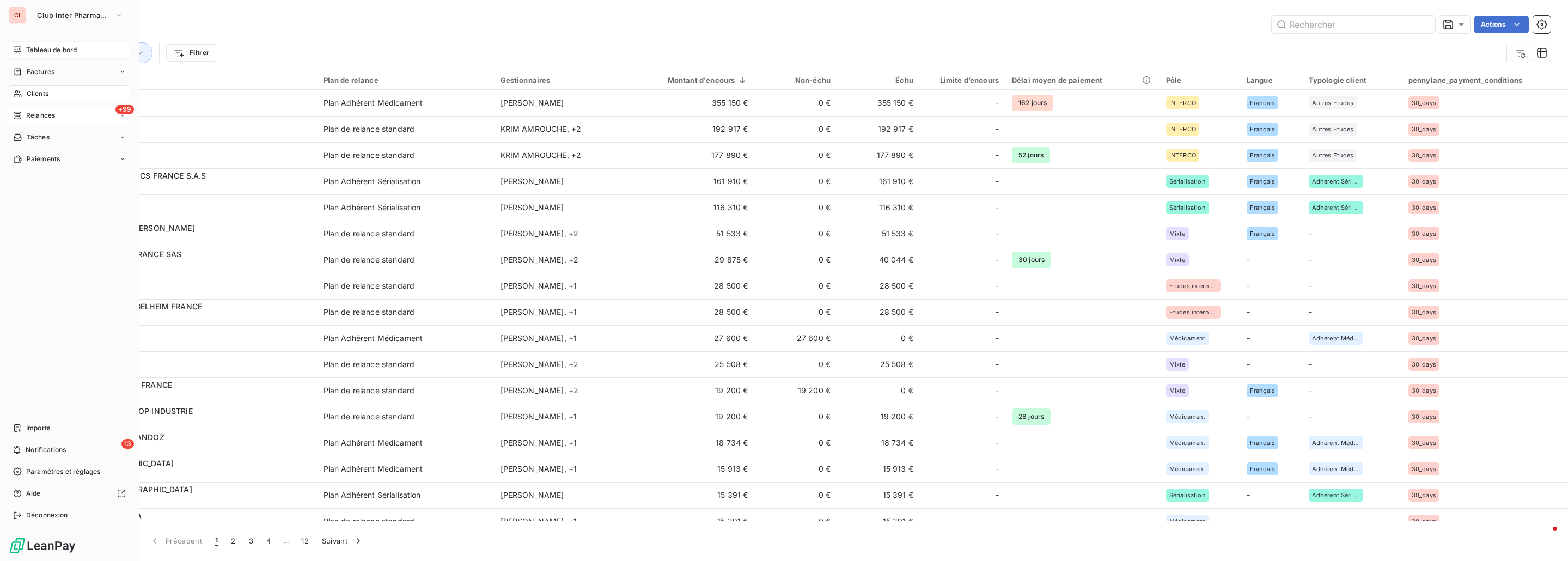
click at [58, 117] on div "+99 Relances" at bounding box center [69, 115] width 122 height 17
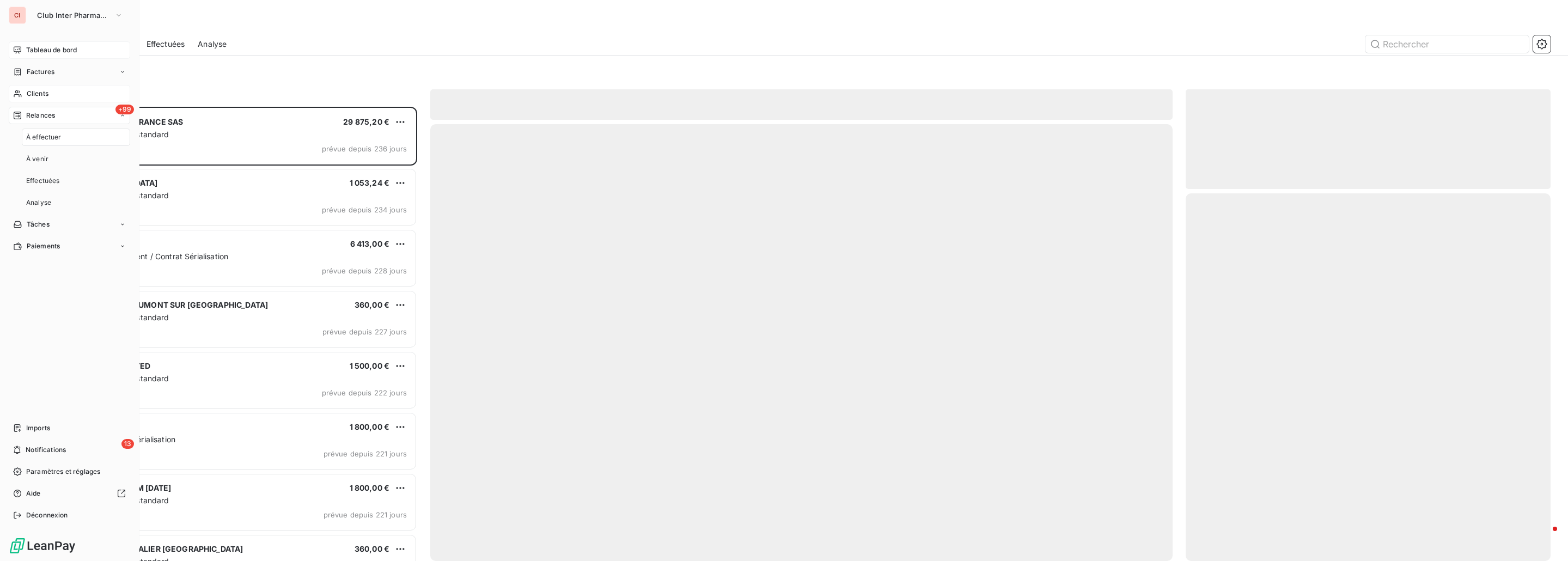
scroll to position [445, 356]
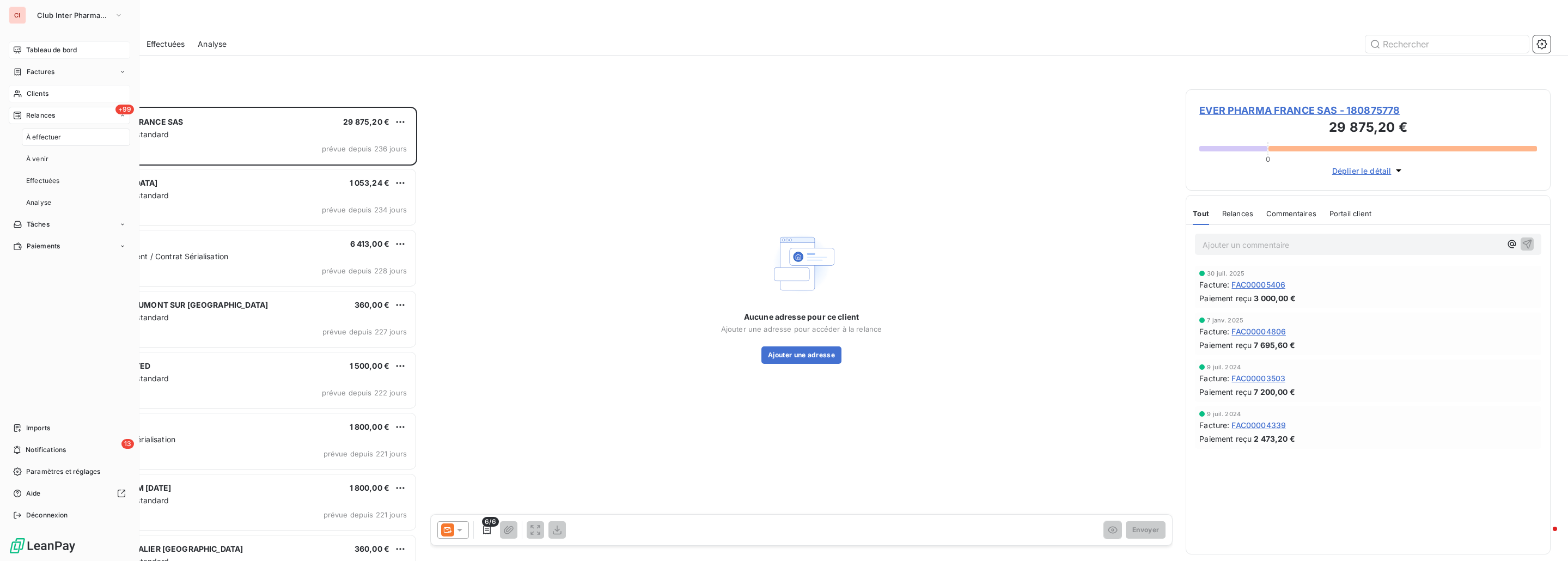
click at [61, 136] on div "À effectuer" at bounding box center [76, 137] width 108 height 17
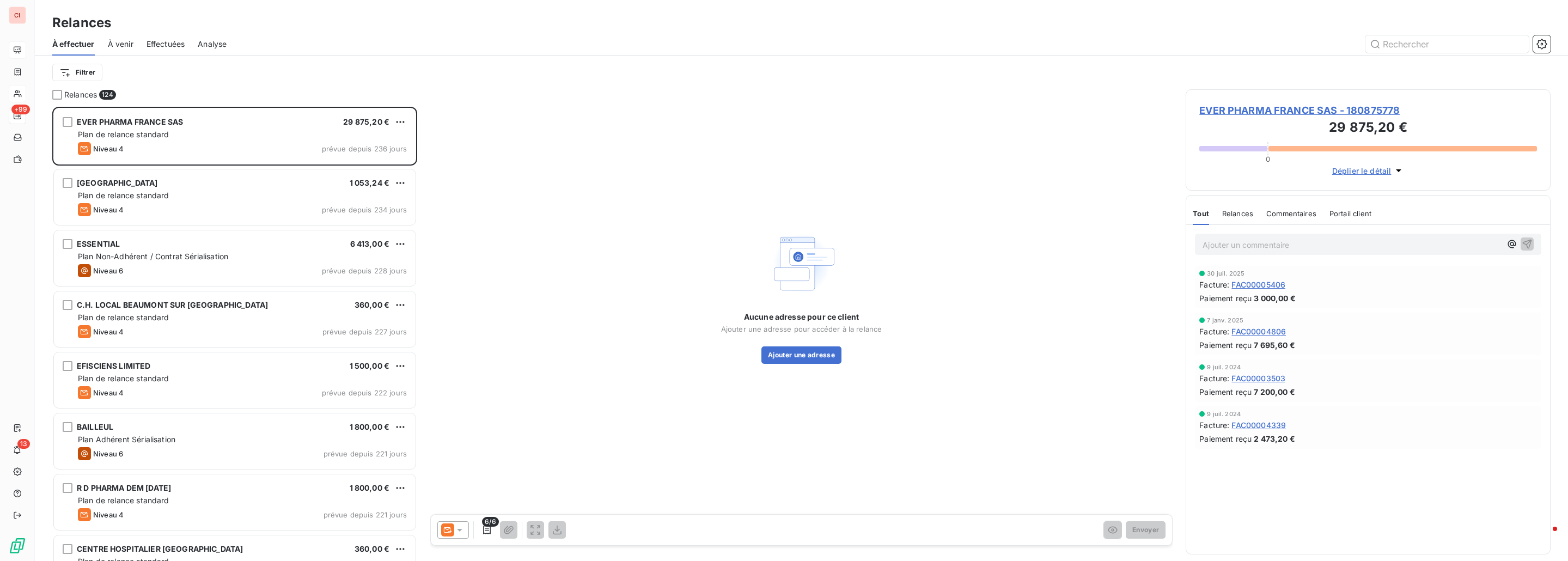
click at [173, 44] on span "Effectuées" at bounding box center [166, 44] width 39 height 11
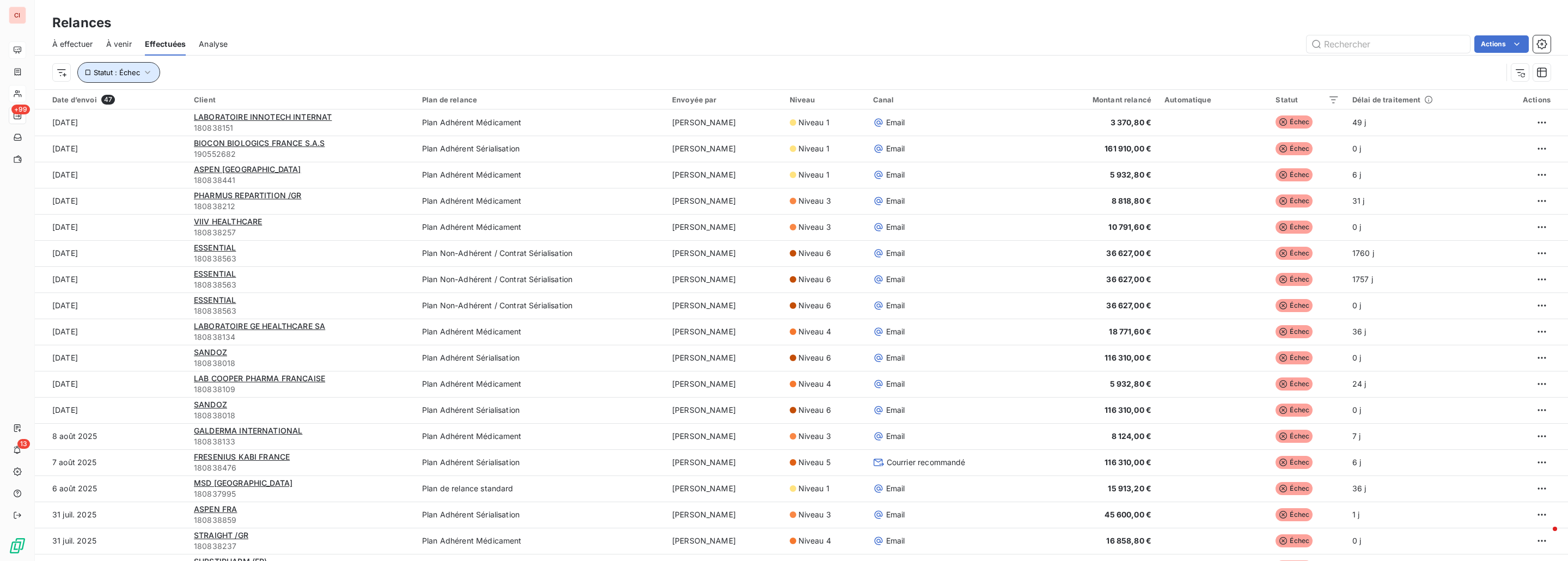
click at [131, 74] on span "Statut : Échec" at bounding box center [117, 72] width 46 height 9
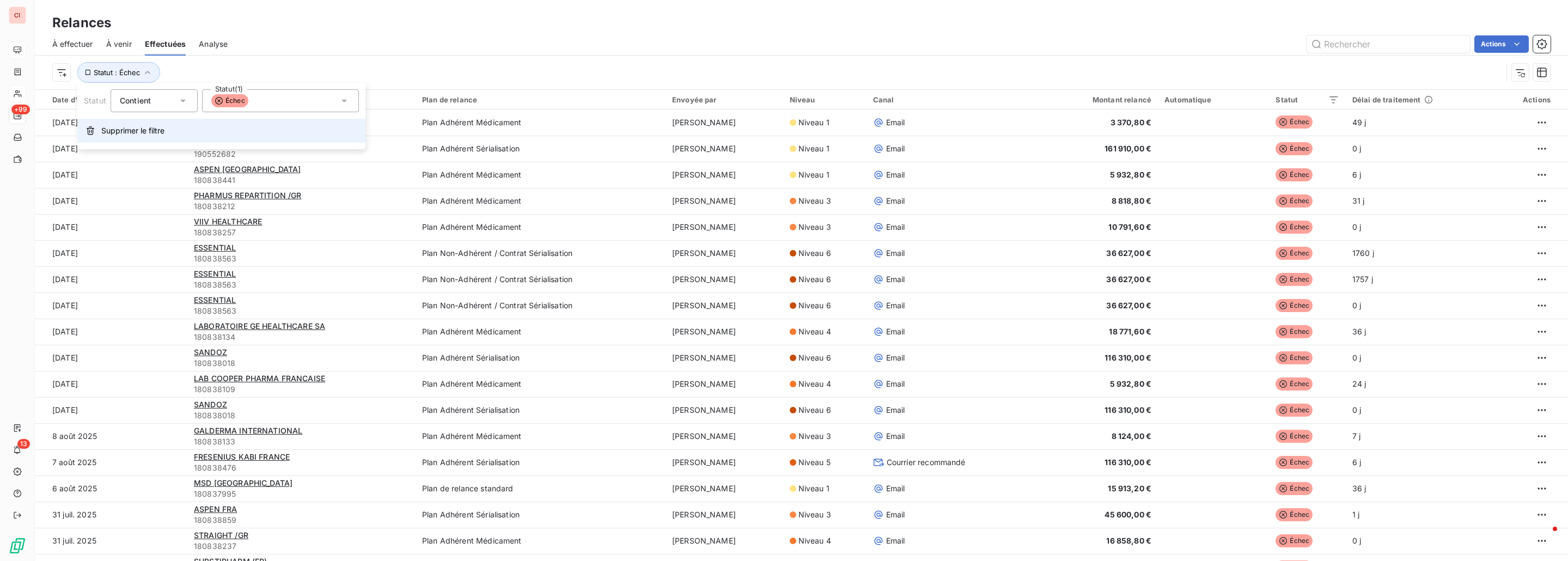
click at [135, 129] on span "Supprimer le filtre" at bounding box center [133, 131] width 64 height 11
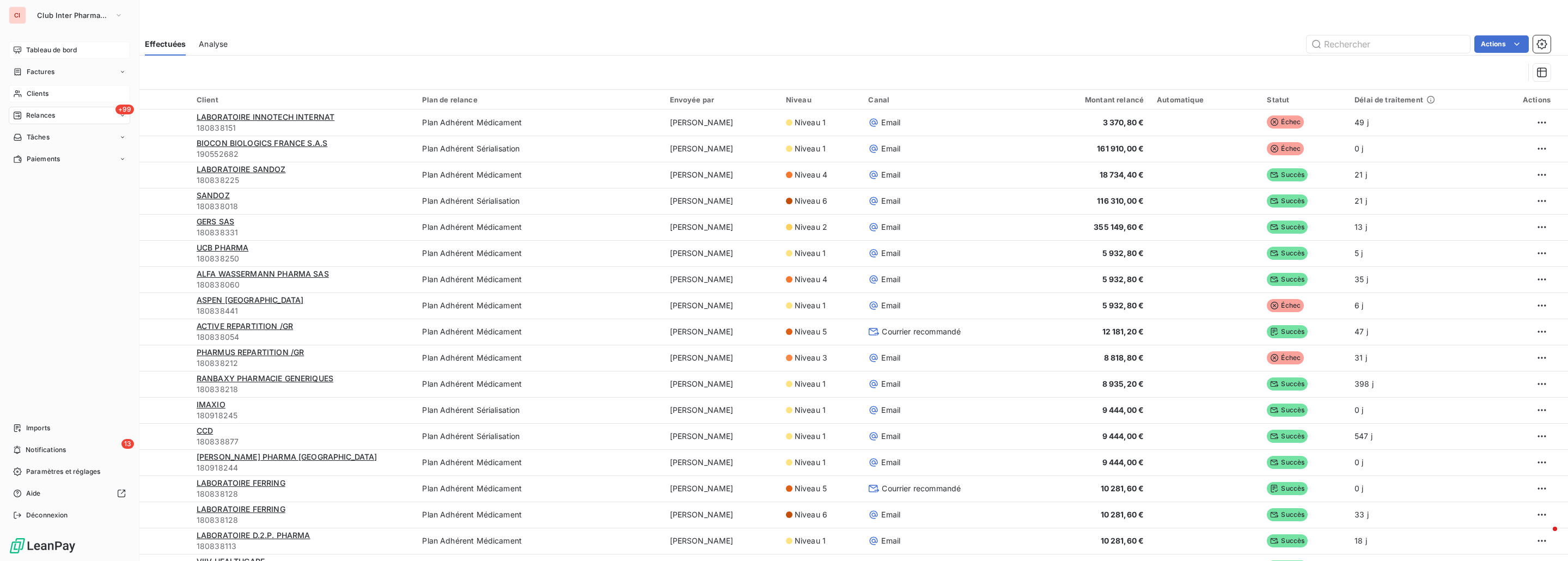
click at [25, 50] on div "Tableau de bord" at bounding box center [69, 50] width 122 height 17
